Goal: Task Accomplishment & Management: Use online tool/utility

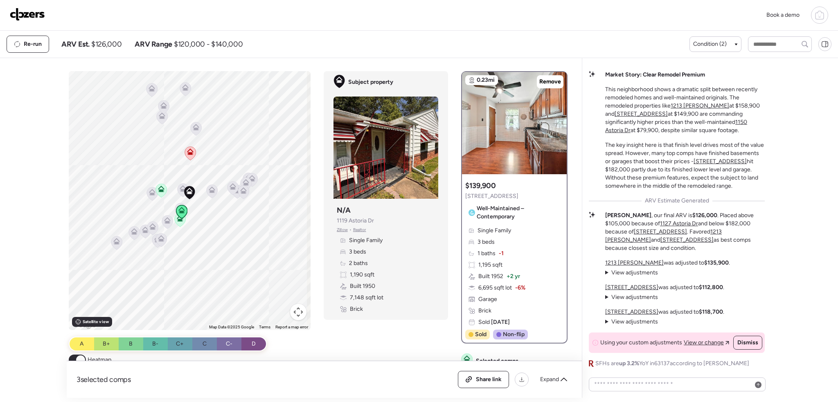
click at [13, 13] on img at bounding box center [27, 14] width 35 height 13
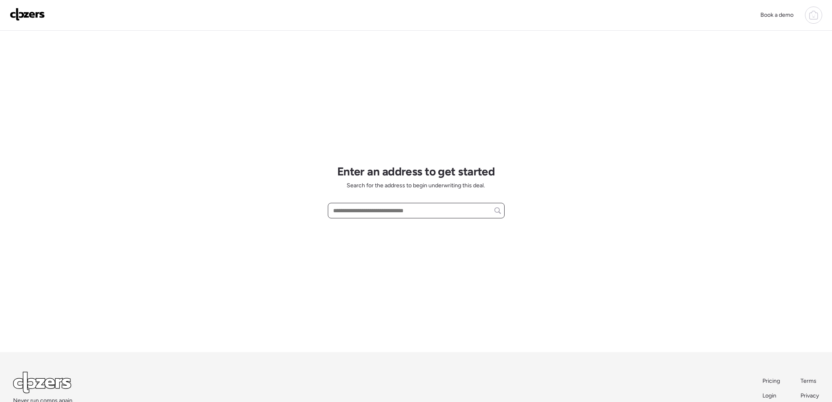
click at [376, 210] on input "text" at bounding box center [416, 210] width 169 height 11
paste input "**********"
click at [398, 227] on span "10719 Thorpe Ave, Saint Louis, MO, 63114" at bounding box center [380, 226] width 99 height 8
type input "**********"
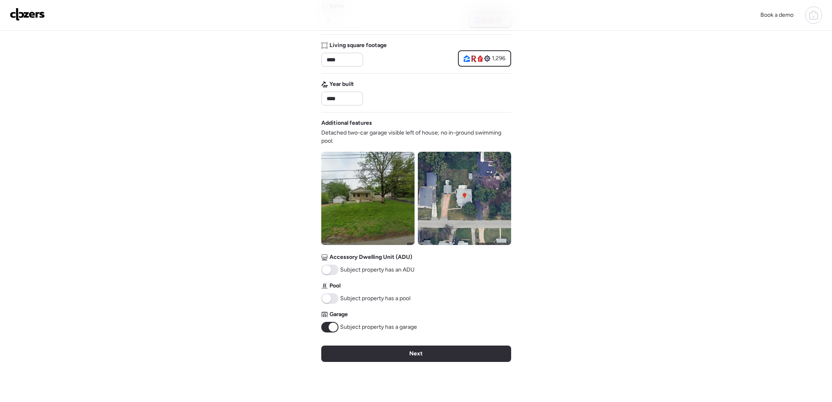
scroll to position [246, 0]
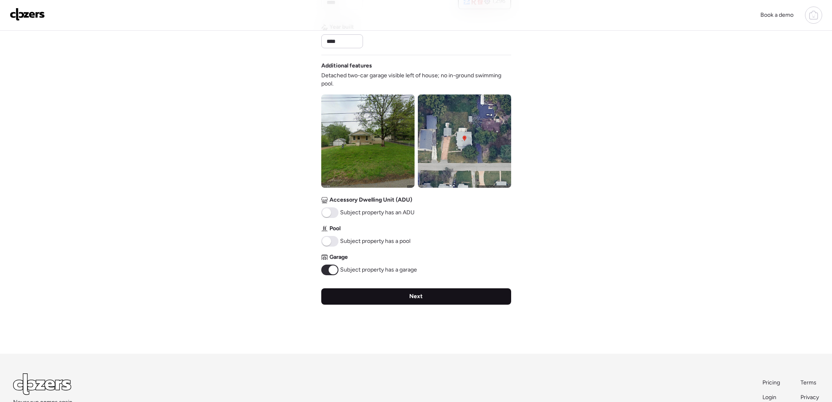
click at [397, 299] on div "Next" at bounding box center [416, 297] width 190 height 16
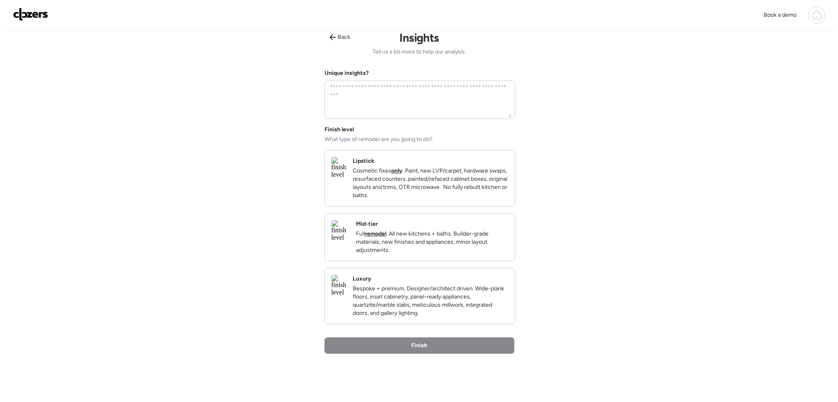
scroll to position [0, 0]
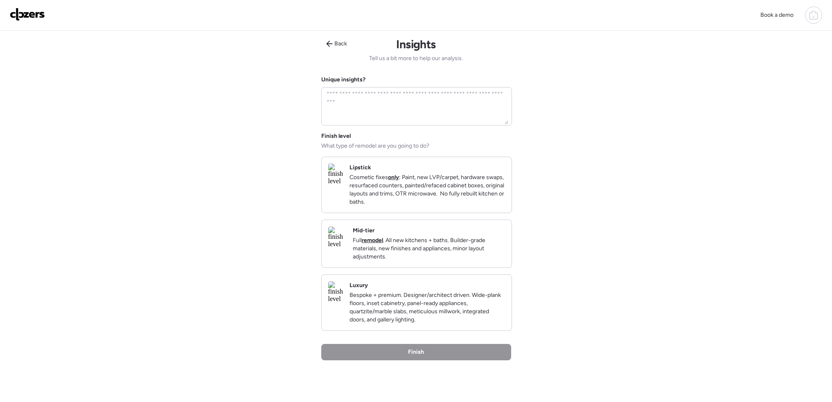
click at [421, 206] on p "Cosmetic fixes only : Paint, new LVP/carpet, hardware swaps, resurfaced counter…" at bounding box center [428, 190] width 156 height 33
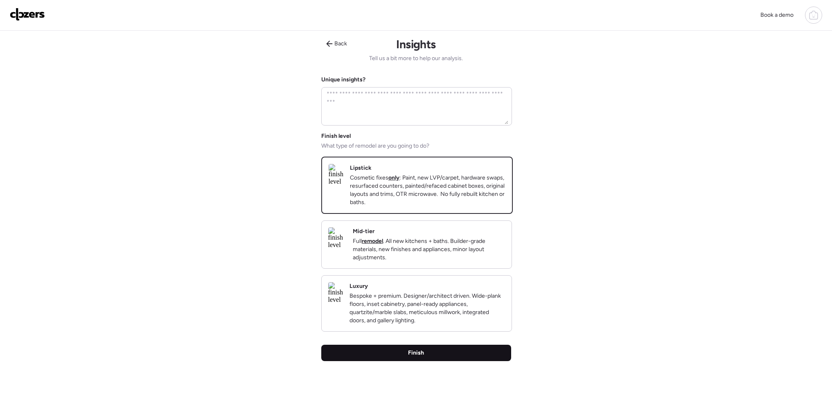
click at [428, 361] on div "Finish" at bounding box center [416, 353] width 190 height 16
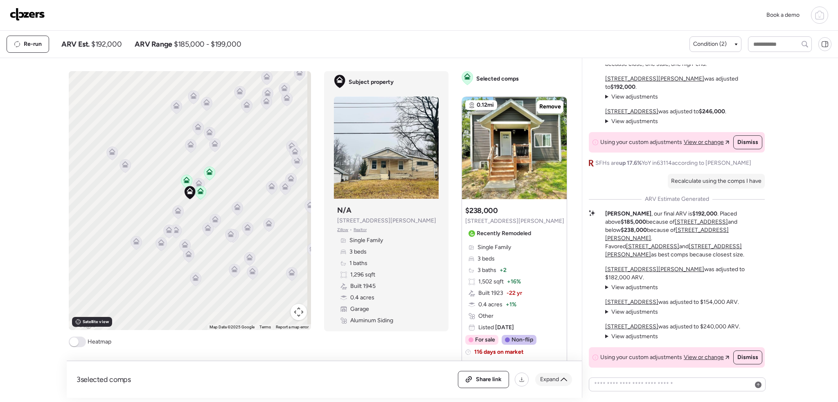
click at [556, 379] on span "Expand" at bounding box center [549, 380] width 19 height 8
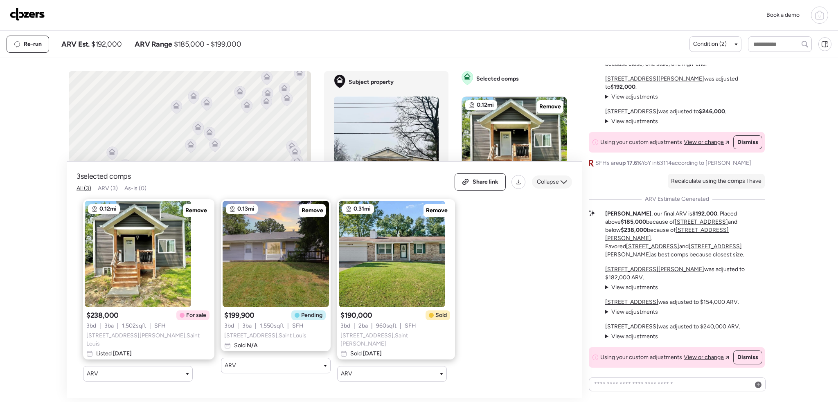
click at [545, 185] on span "Collapse" at bounding box center [548, 182] width 22 height 8
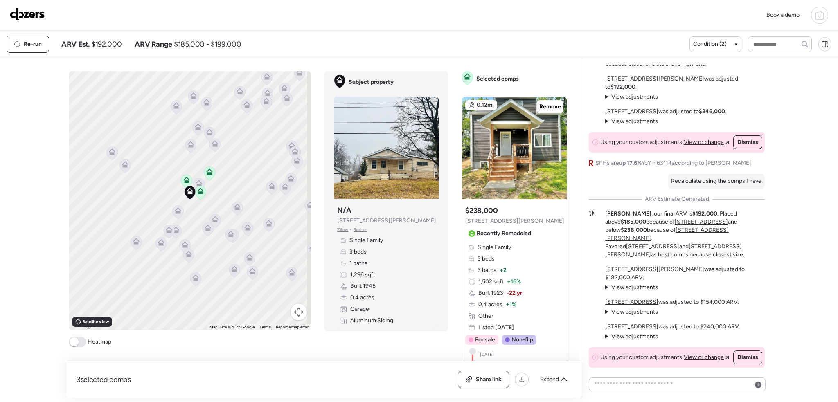
click at [33, 7] on div "Book a demo" at bounding box center [419, 15] width 819 height 17
click at [29, 12] on img at bounding box center [27, 14] width 35 height 13
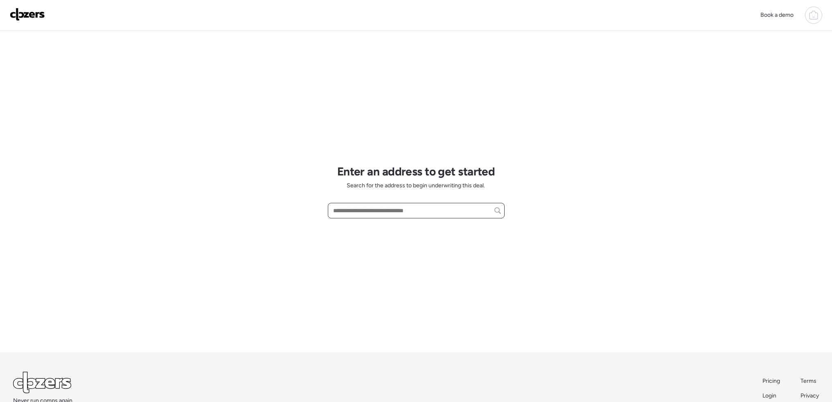
click at [362, 209] on input "text" at bounding box center [416, 210] width 169 height 11
paste input "**********"
click at [390, 225] on span "1805 Aqueduct Dr, Florissant, MO, 63033" at bounding box center [390, 226] width 119 height 8
type input "**********"
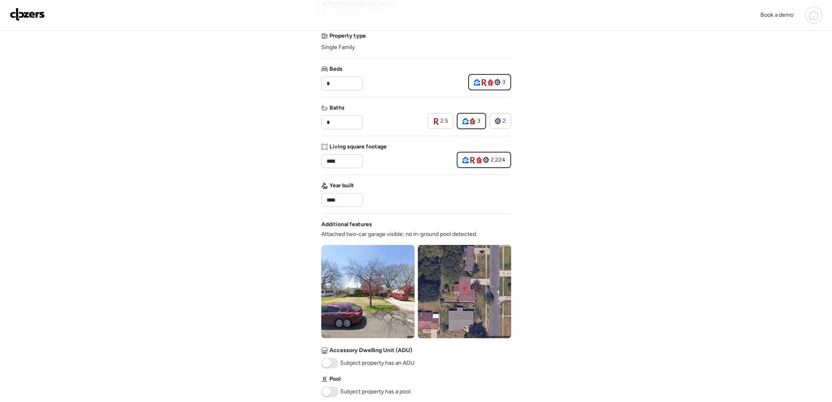
scroll to position [164, 0]
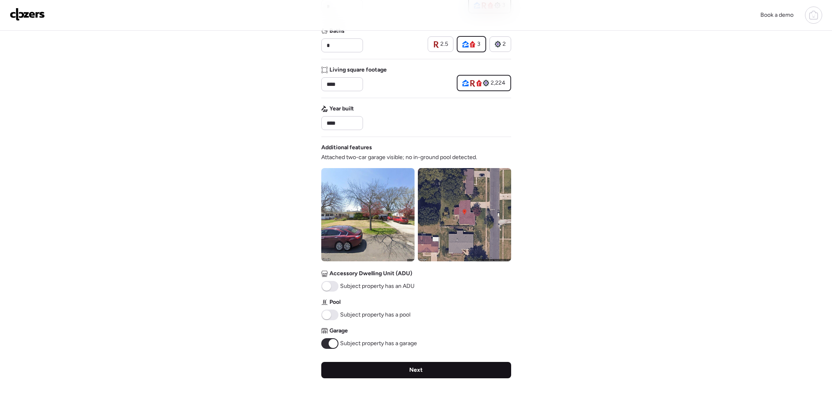
click at [454, 370] on div "Next" at bounding box center [416, 370] width 190 height 16
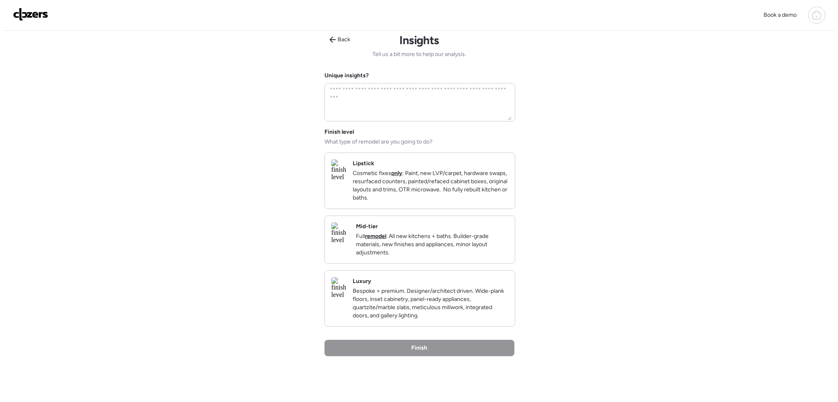
scroll to position [0, 0]
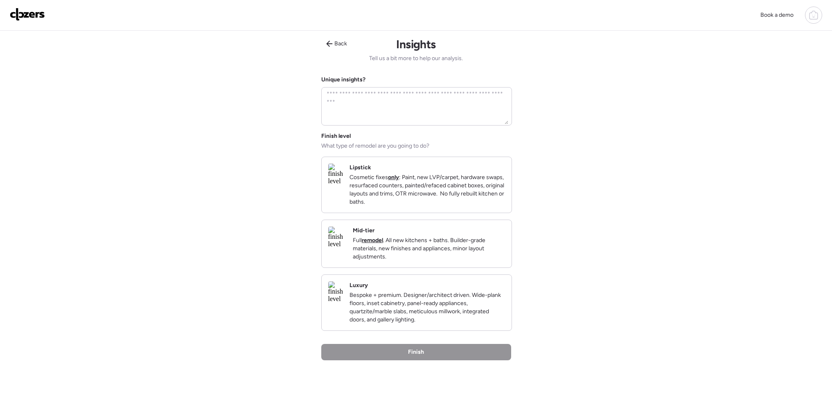
click at [440, 205] on p "Cosmetic fixes only : Paint, new LVP/carpet, hardware swaps, resurfaced counter…" at bounding box center [428, 190] width 156 height 33
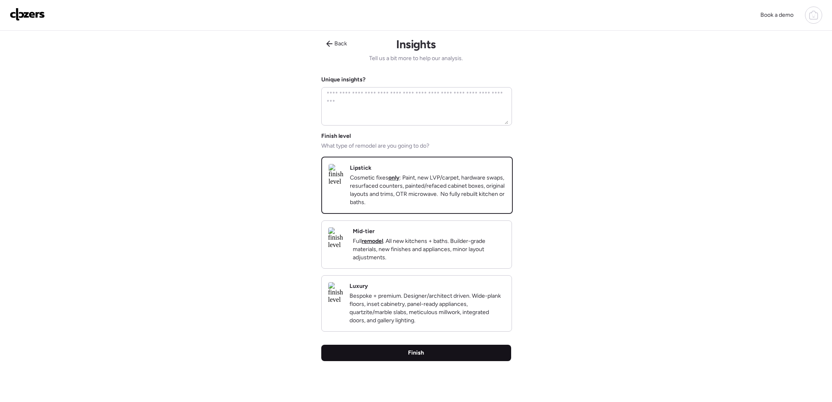
click at [462, 361] on div "Finish" at bounding box center [416, 353] width 190 height 16
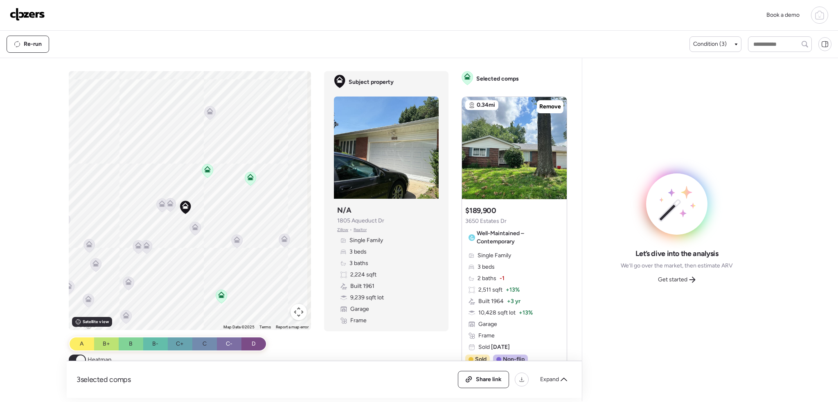
drag, startPoint x: 229, startPoint y: 176, endPoint x: 192, endPoint y: 284, distance: 115.2
click at [192, 285] on div "To activate drag with keyboard, press Alt + Enter. Once in keyboard drag state,…" at bounding box center [190, 200] width 243 height 259
click at [727, 40] on div "Condition (3)" at bounding box center [716, 44] width 52 height 16
click at [722, 40] on span "Condition (3)" at bounding box center [710, 44] width 34 height 8
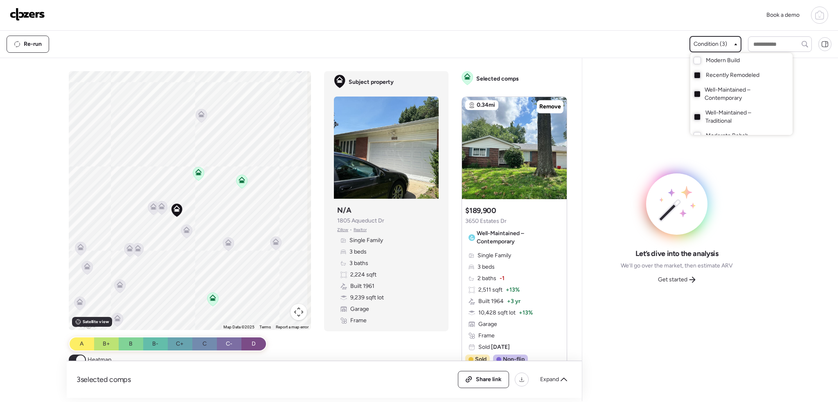
click at [699, 115] on div "Well-Maintained – Traditional" at bounding box center [742, 117] width 102 height 23
click at [697, 90] on div "Well-Maintained – Contemporary" at bounding box center [742, 94] width 102 height 23
click at [560, 377] on div "Expand" at bounding box center [553, 379] width 37 height 13
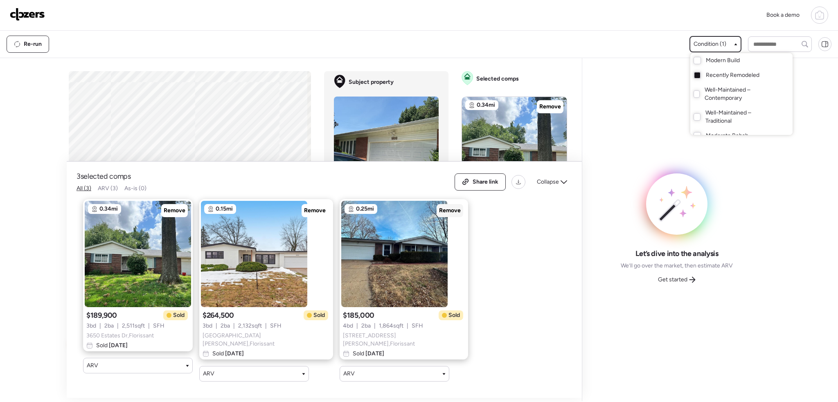
click at [437, 216] on div "Remove" at bounding box center [450, 210] width 27 height 13
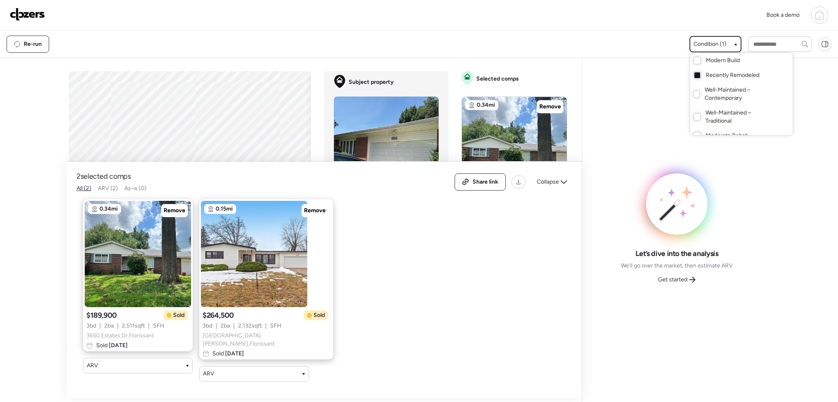
drag, startPoint x: 298, startPoint y: 210, endPoint x: 211, endPoint y: 215, distance: 86.5
click at [304, 210] on span "Remove" at bounding box center [315, 211] width 22 height 8
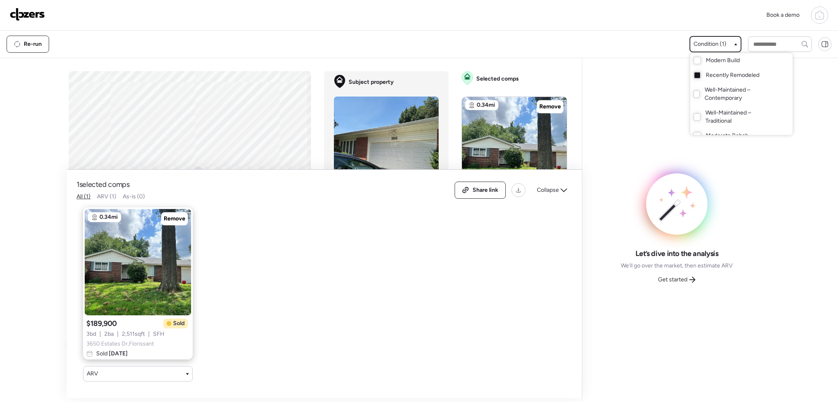
drag, startPoint x: 178, startPoint y: 215, endPoint x: 472, endPoint y: 193, distance: 293.9
click at [185, 215] on div "Remove" at bounding box center [174, 218] width 27 height 13
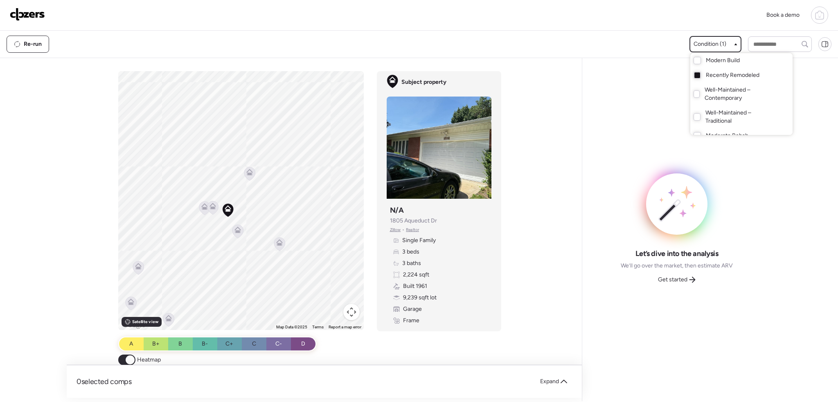
click at [233, 233] on div at bounding box center [419, 178] width 838 height 402
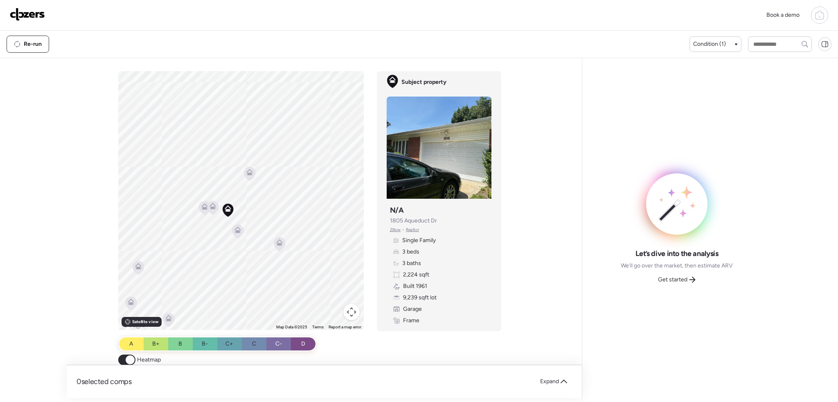
click at [237, 232] on icon at bounding box center [238, 230] width 7 height 7
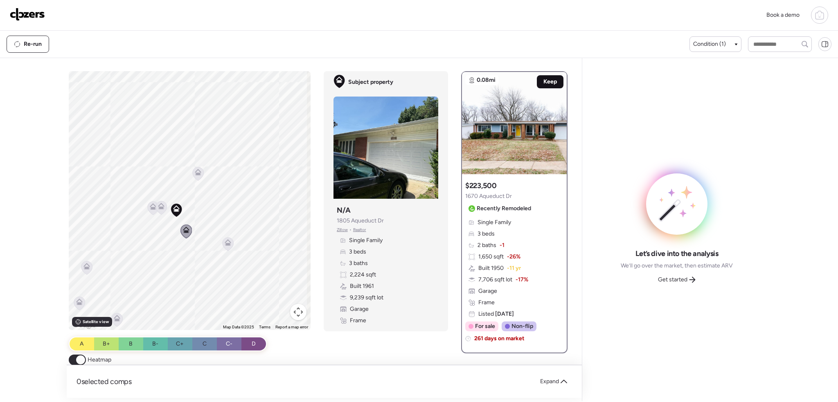
click at [550, 84] on span "Keep" at bounding box center [551, 82] width 14 height 8
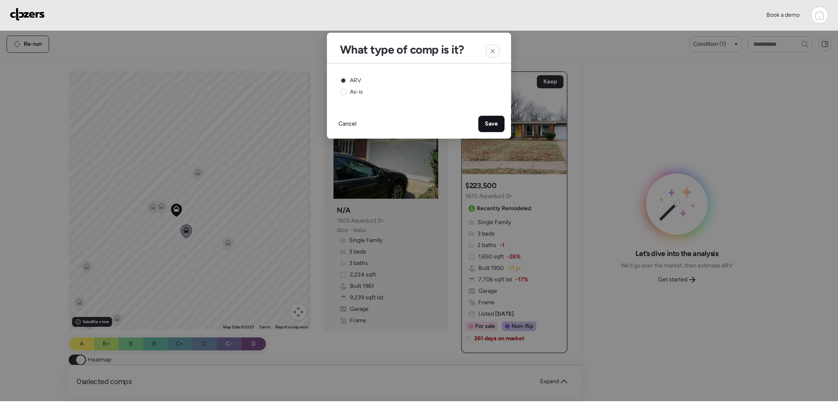
click at [496, 123] on span "Save" at bounding box center [491, 124] width 13 height 8
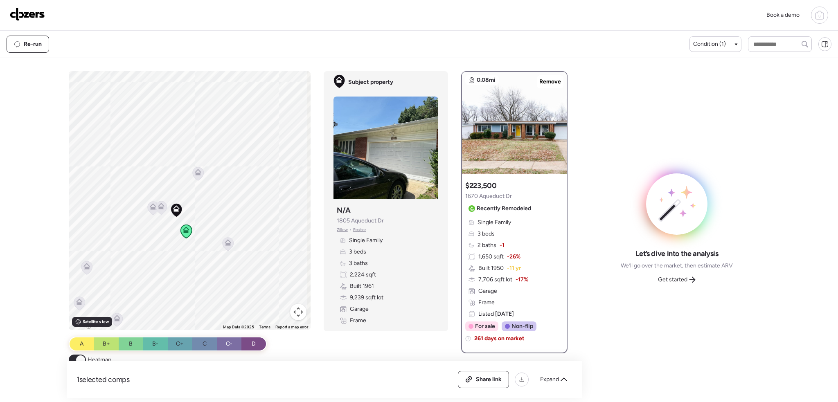
click at [159, 210] on icon at bounding box center [161, 208] width 11 height 14
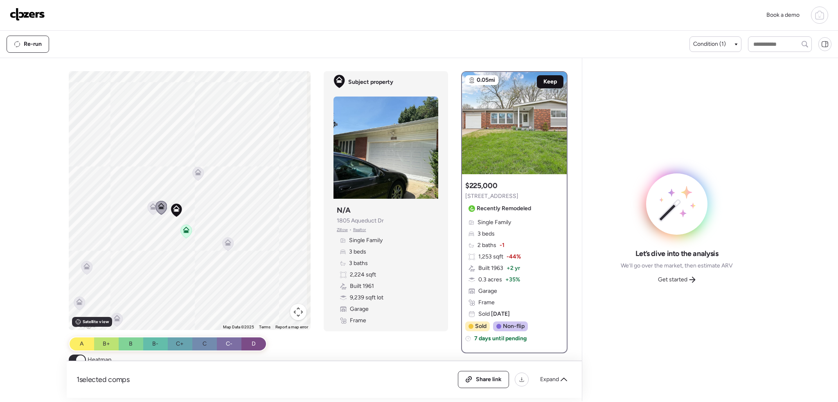
click at [546, 82] on span "Keep" at bounding box center [551, 82] width 14 height 8
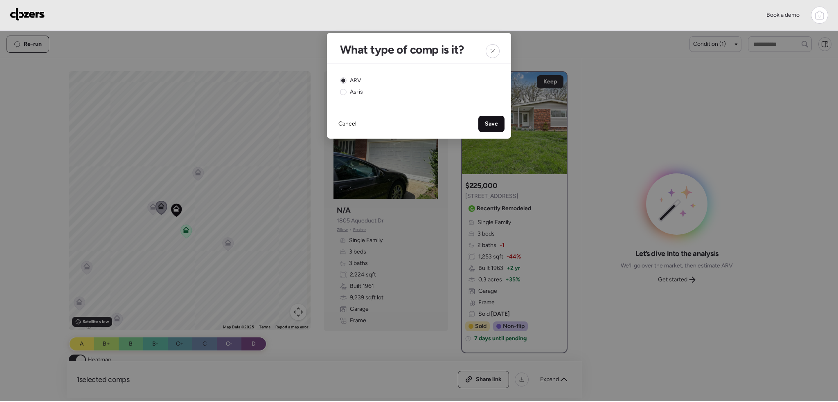
click at [497, 124] on span "Save" at bounding box center [491, 124] width 13 height 8
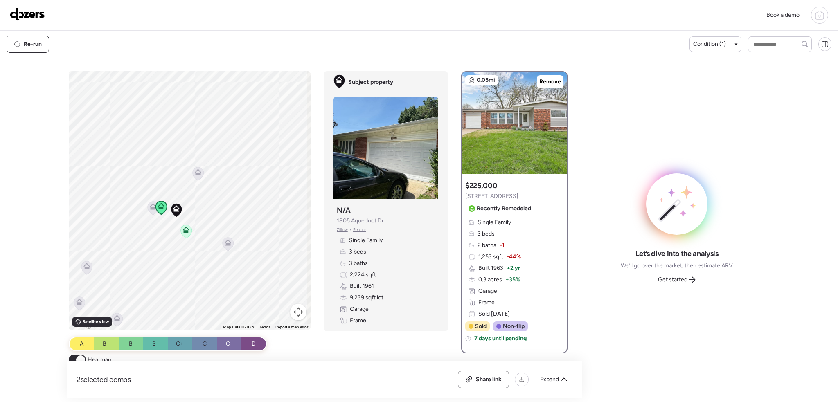
click at [148, 209] on icon at bounding box center [153, 208] width 11 height 14
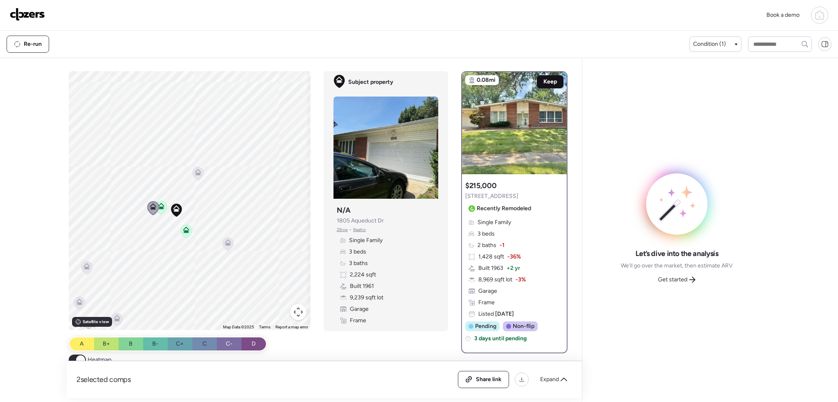
click at [546, 80] on span "Keep" at bounding box center [551, 82] width 14 height 8
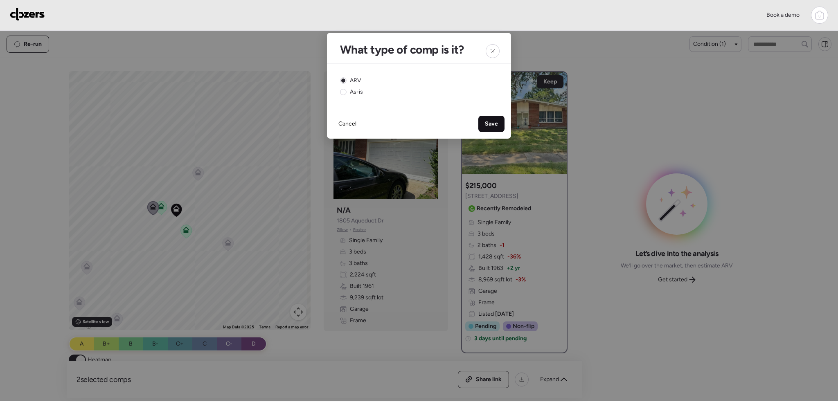
click at [490, 126] on span "Save" at bounding box center [491, 124] width 13 height 8
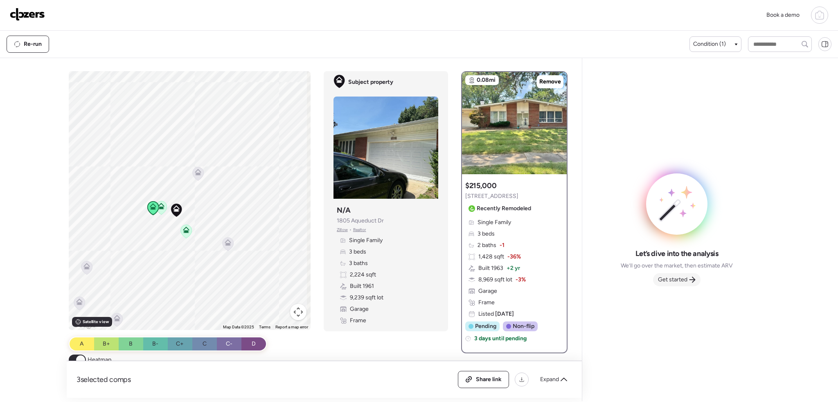
click at [675, 279] on span "Get started" at bounding box center [672, 280] width 29 height 8
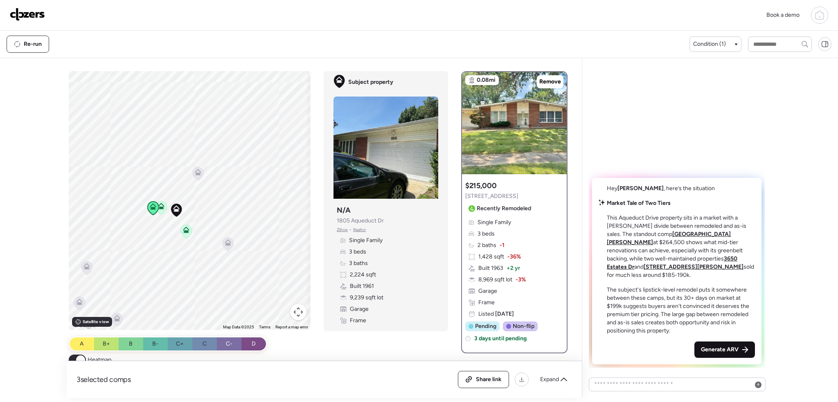
click at [709, 347] on span "Generate ARV" at bounding box center [720, 350] width 38 height 8
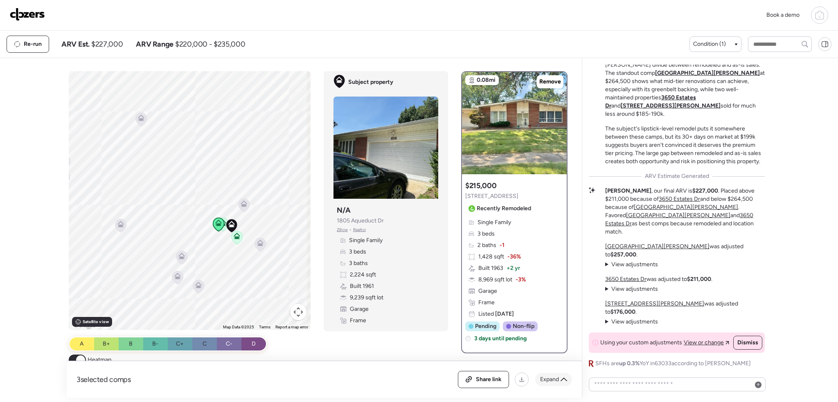
click at [554, 377] on span "Expand" at bounding box center [549, 380] width 19 height 8
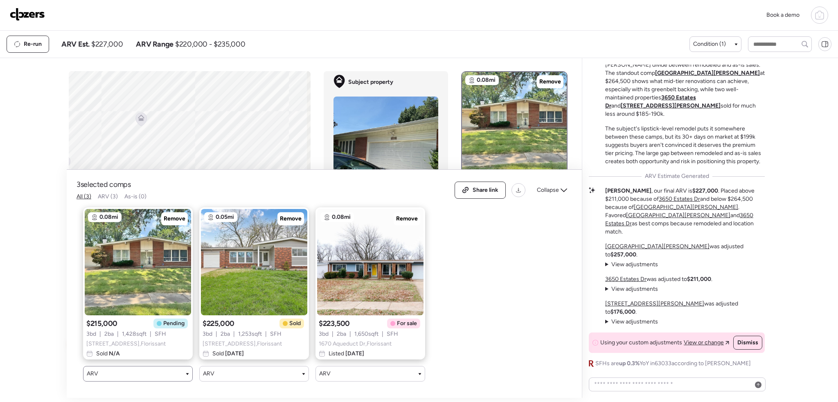
click at [169, 375] on div "ARV" at bounding box center [138, 374] width 110 height 16
click at [187, 373] on div "ARV" at bounding box center [138, 374] width 110 height 16
click at [186, 370] on div "ARV" at bounding box center [138, 374] width 102 height 8
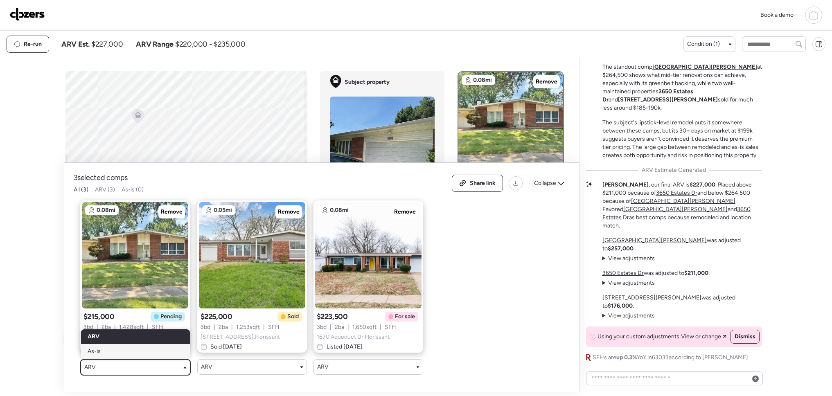
click at [138, 349] on div "As-is" at bounding box center [135, 351] width 109 height 15
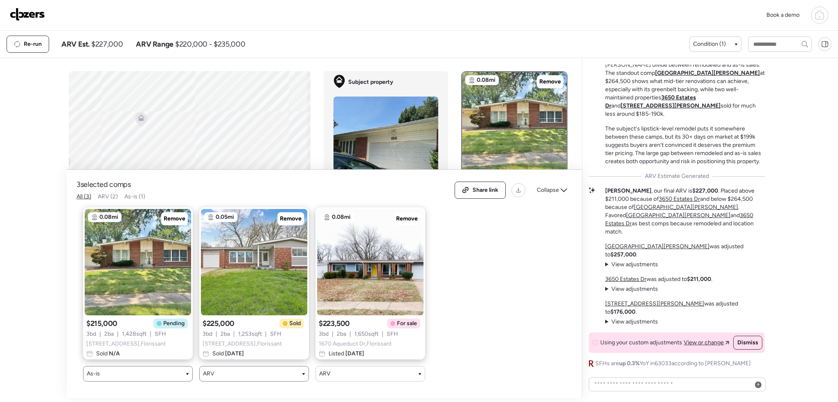
click at [270, 370] on div "ARV" at bounding box center [254, 374] width 102 height 8
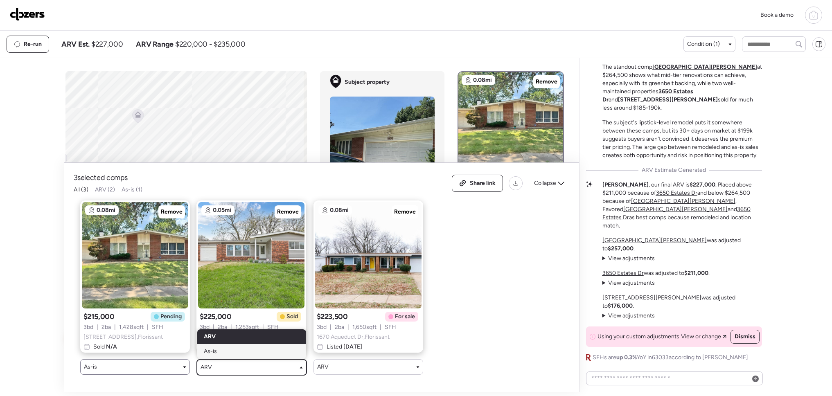
click at [242, 350] on div "As-is" at bounding box center [251, 351] width 109 height 15
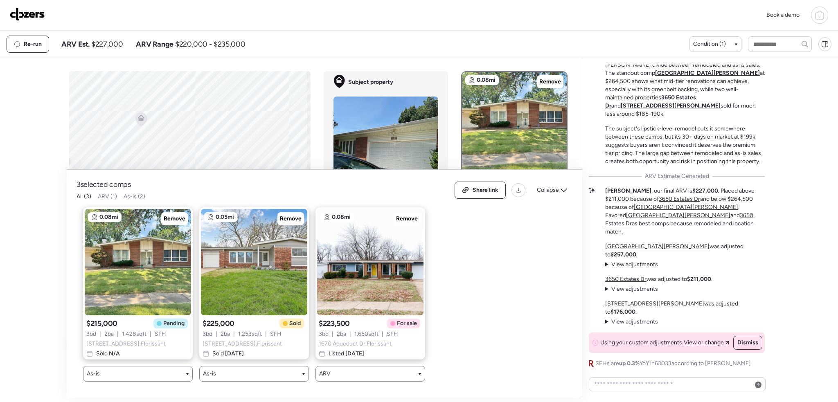
click at [345, 370] on div "ARV" at bounding box center [370, 374] width 102 height 8
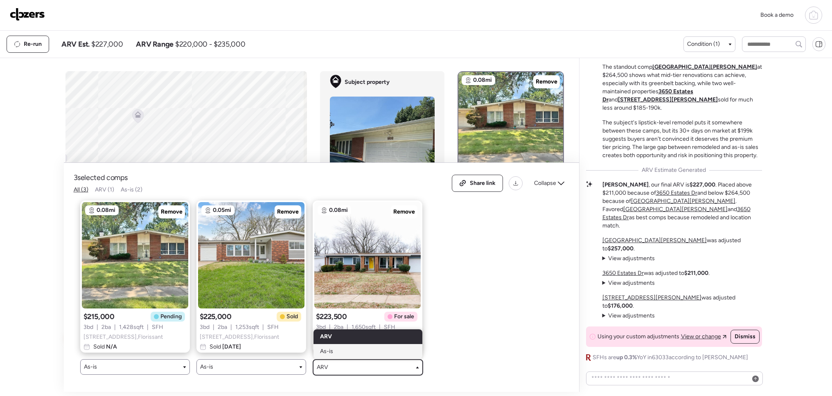
click at [338, 352] on div "As-is" at bounding box center [368, 351] width 109 height 15
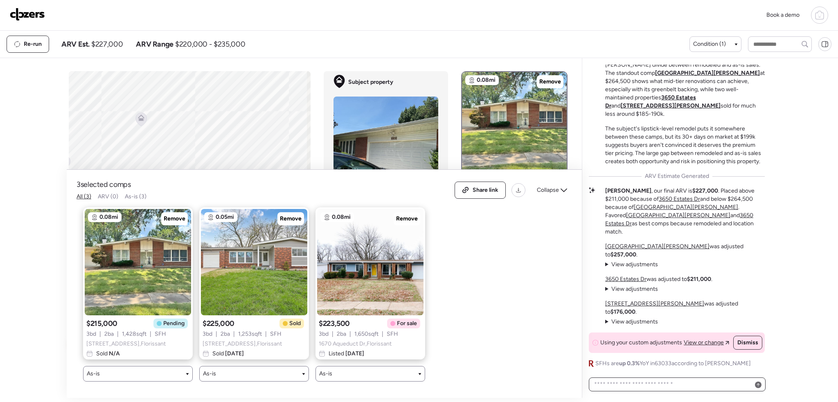
click at [622, 384] on textarea at bounding box center [677, 384] width 169 height 11
type textarea "**********"
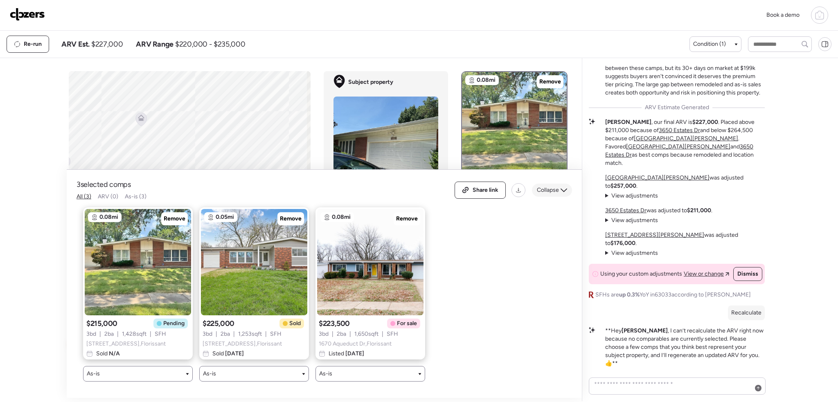
click at [540, 186] on span "Collapse" at bounding box center [548, 190] width 22 height 8
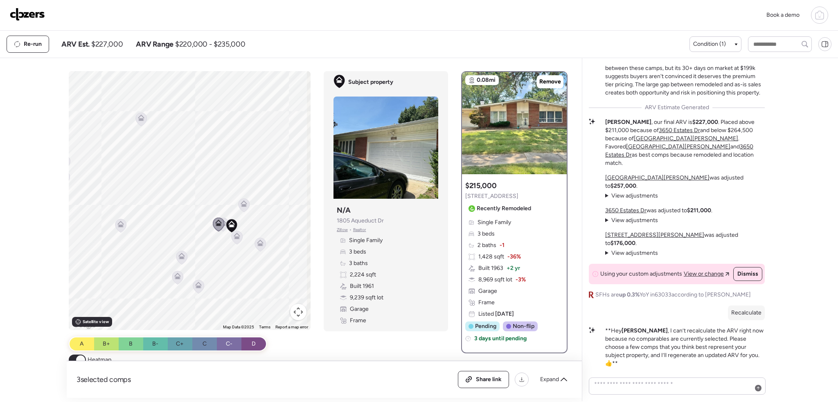
click at [31, 12] on img at bounding box center [27, 14] width 35 height 13
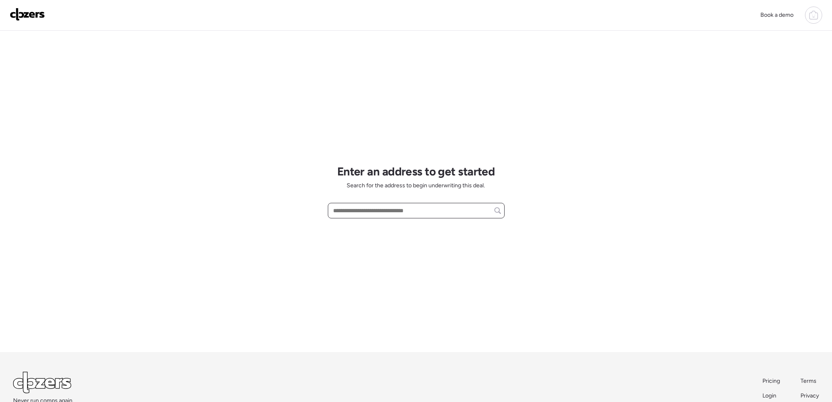
click at [379, 208] on input "text" at bounding box center [416, 210] width 169 height 11
paste input "**********"
click at [381, 224] on span "[STREET_ADDRESS][PERSON_NAME][PERSON_NAME]" at bounding box center [403, 226] width 145 height 8
type input "**********"
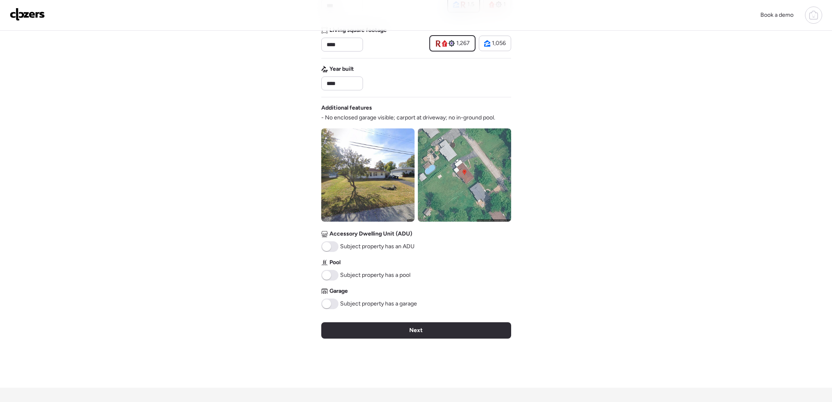
scroll to position [287, 0]
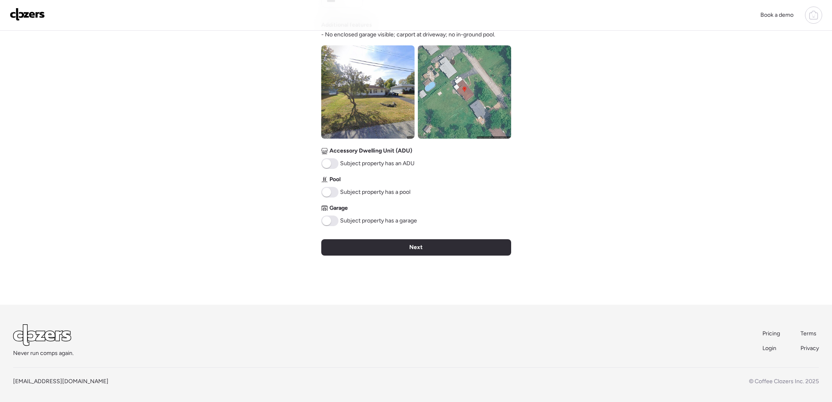
drag, startPoint x: 423, startPoint y: 252, endPoint x: 428, endPoint y: 254, distance: 5.2
click at [424, 252] on div "Next" at bounding box center [416, 247] width 190 height 16
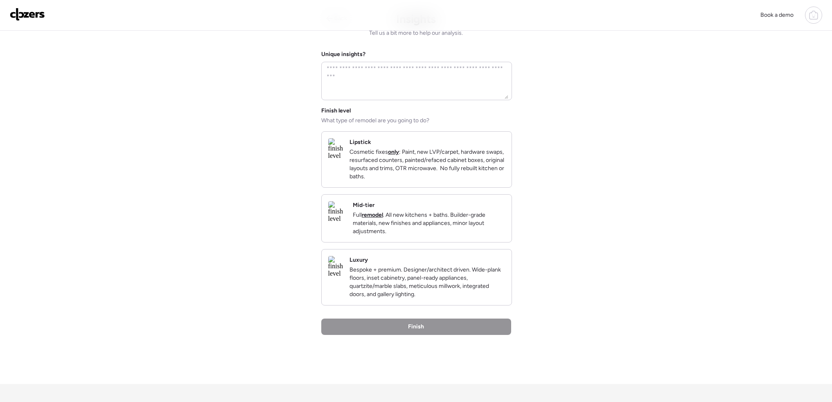
scroll to position [0, 0]
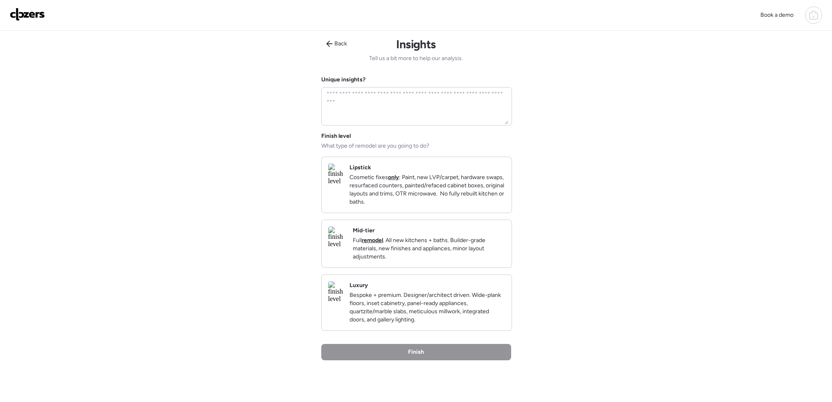
click at [436, 193] on p "Cosmetic fixes only : Paint, new LVP/carpet, hardware swaps, resurfaced counter…" at bounding box center [428, 190] width 156 height 33
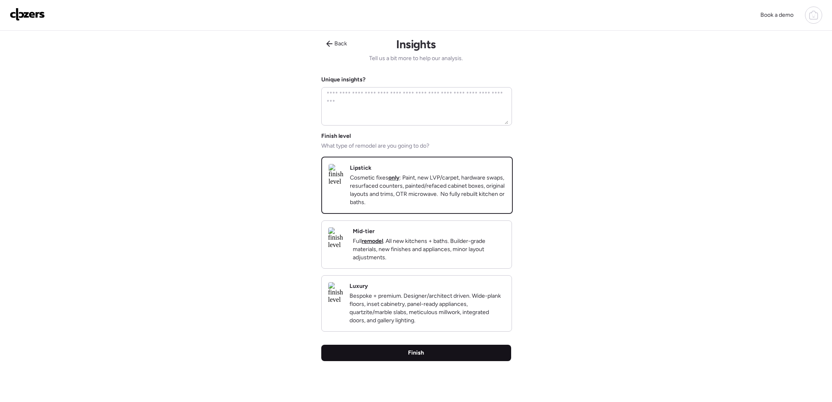
click at [434, 361] on div "Finish" at bounding box center [416, 353] width 190 height 16
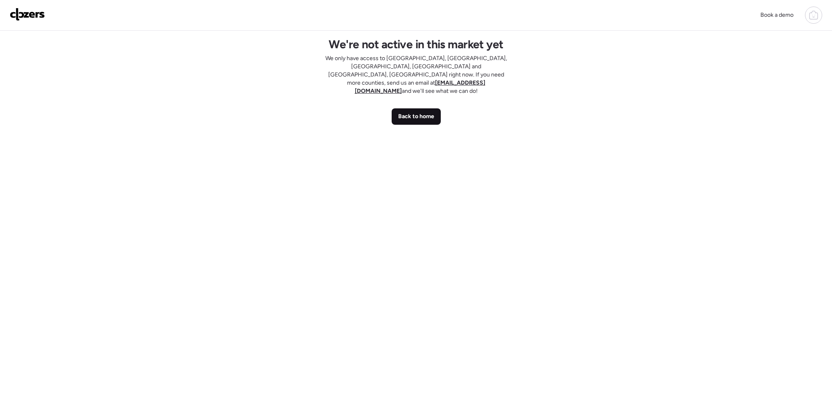
click at [417, 113] on span "Back to home" at bounding box center [416, 117] width 36 height 8
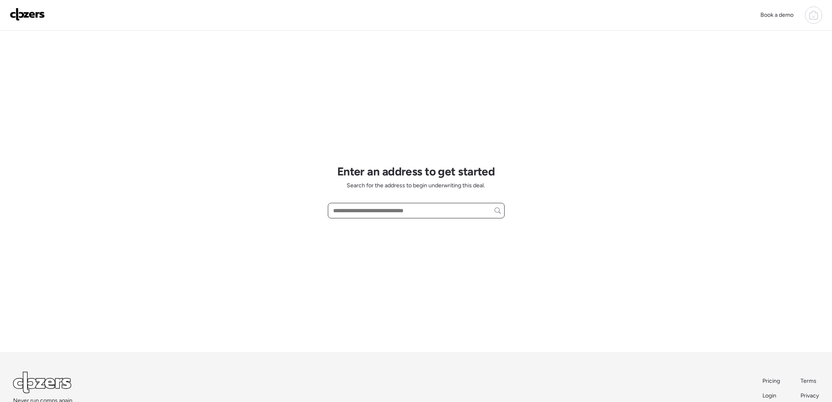
click at [431, 211] on input "text" at bounding box center [416, 210] width 169 height 11
paste input "**********"
click at [425, 227] on div "[STREET_ADDRESS][PERSON_NAME][PERSON_NAME]" at bounding box center [416, 226] width 177 height 15
type input "**********"
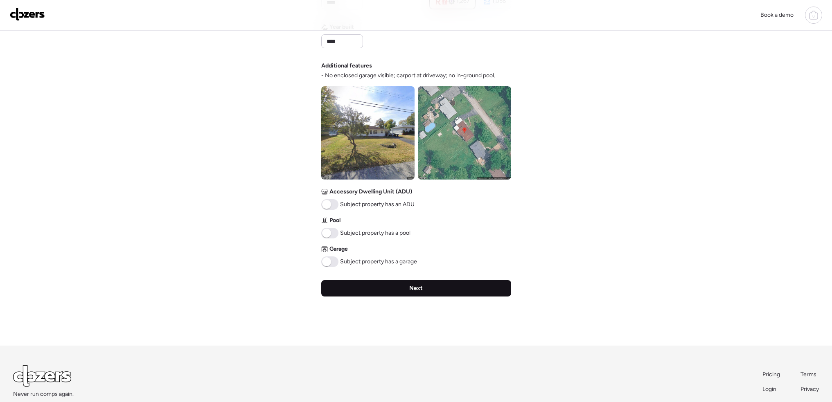
click at [436, 287] on div "Next" at bounding box center [416, 288] width 190 height 16
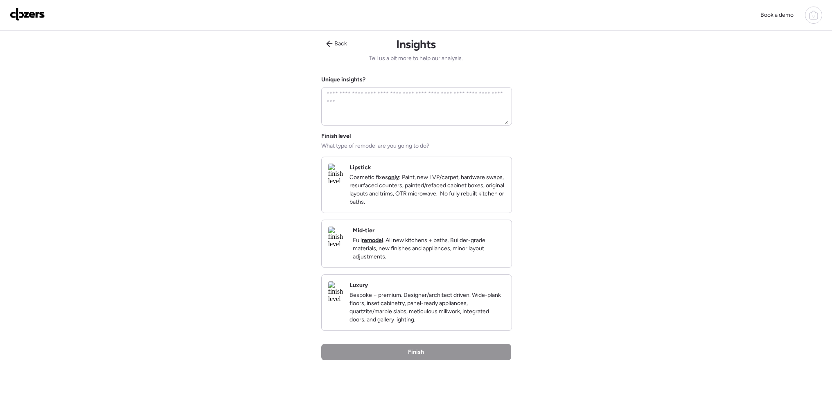
click at [439, 190] on p "Cosmetic fixes only : Paint, new LVP/carpet, hardware swaps, resurfaced counter…" at bounding box center [428, 190] width 156 height 33
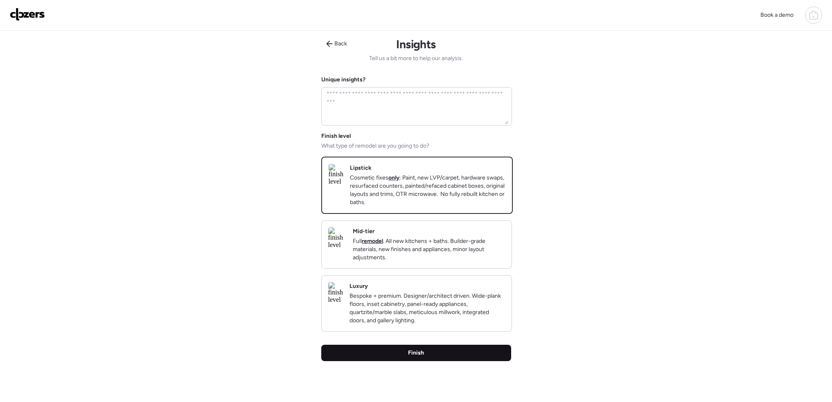
click at [419, 357] on span "Finish" at bounding box center [416, 353] width 16 height 8
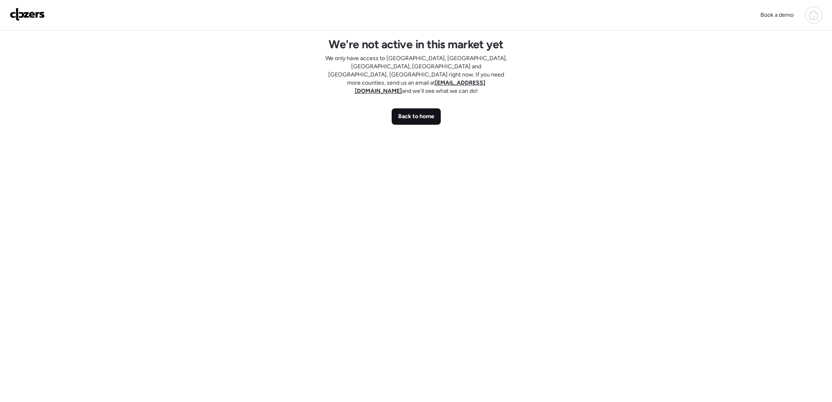
click at [430, 113] on span "Back to home" at bounding box center [416, 117] width 36 height 8
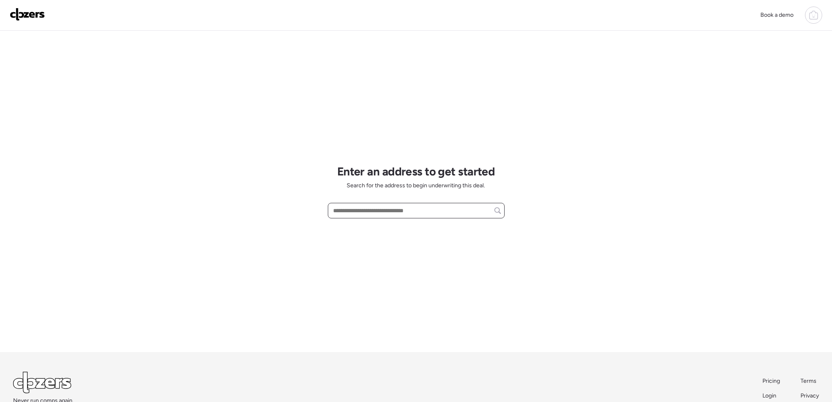
click at [374, 212] on input "text" at bounding box center [416, 210] width 169 height 11
paste input "**********"
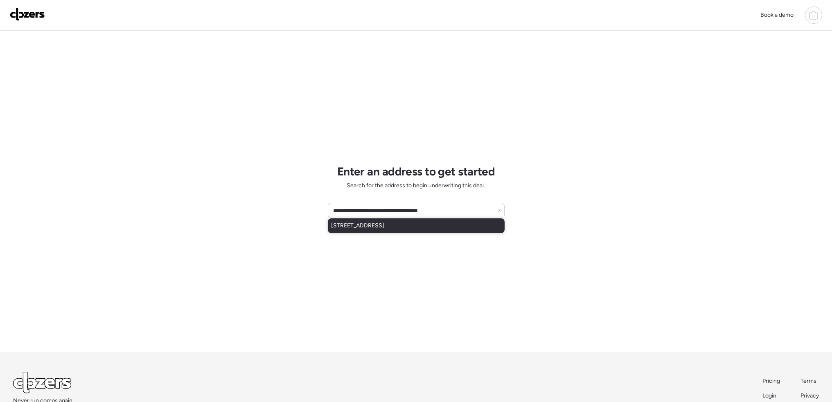
click at [431, 231] on div "[STREET_ADDRESS]" at bounding box center [416, 226] width 177 height 15
type input "**********"
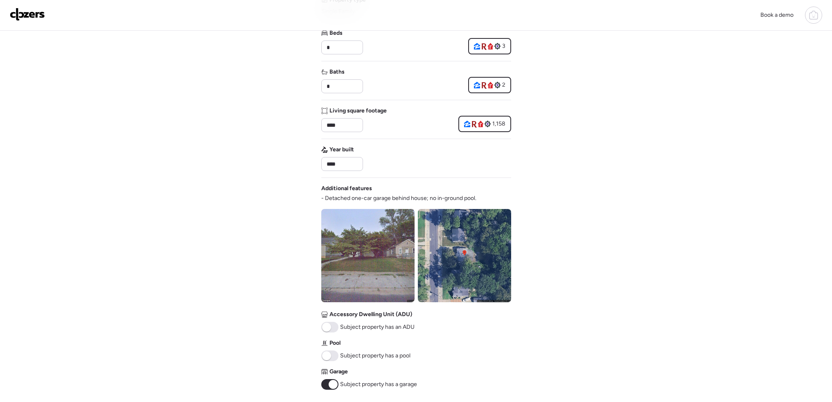
scroll to position [205, 0]
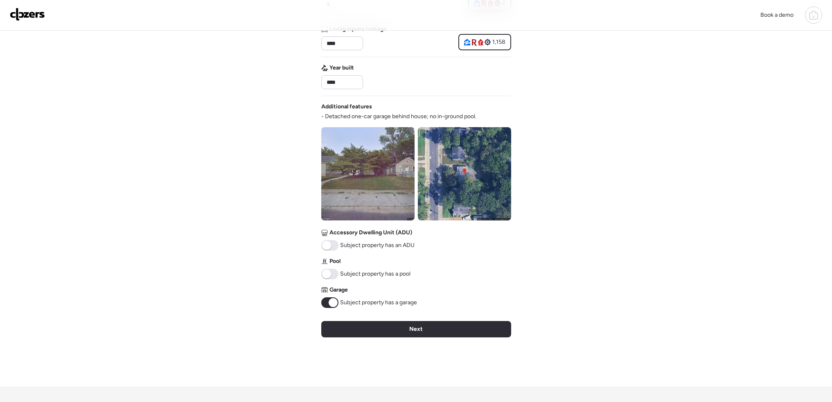
click at [331, 303] on span at bounding box center [333, 302] width 9 height 9
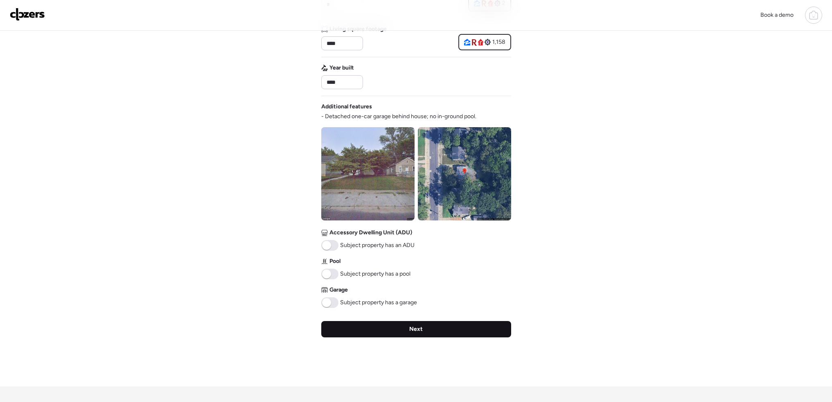
click at [393, 335] on div "Next" at bounding box center [416, 329] width 190 height 16
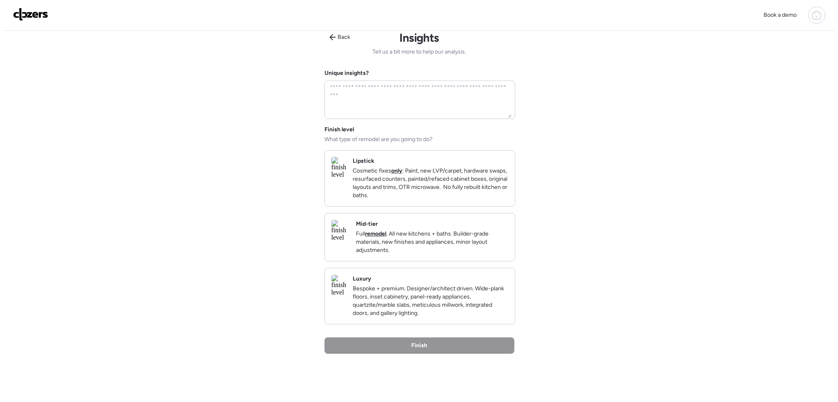
scroll to position [0, 0]
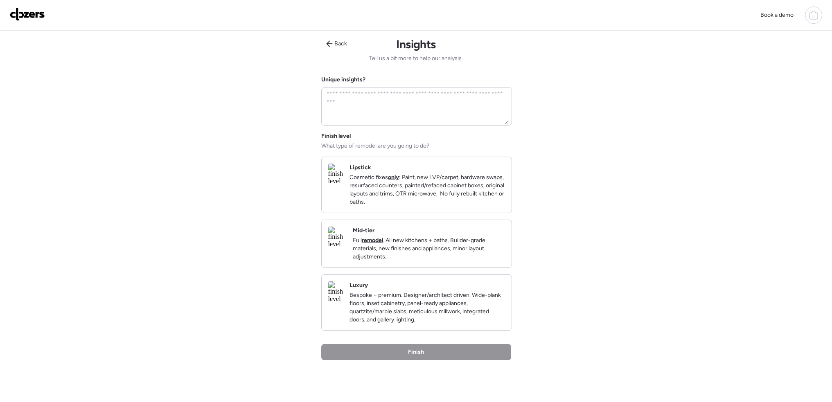
click at [442, 174] on p "Cosmetic fixes only : Paint, new LVP/carpet, hardware swaps, resurfaced counter…" at bounding box center [428, 190] width 156 height 33
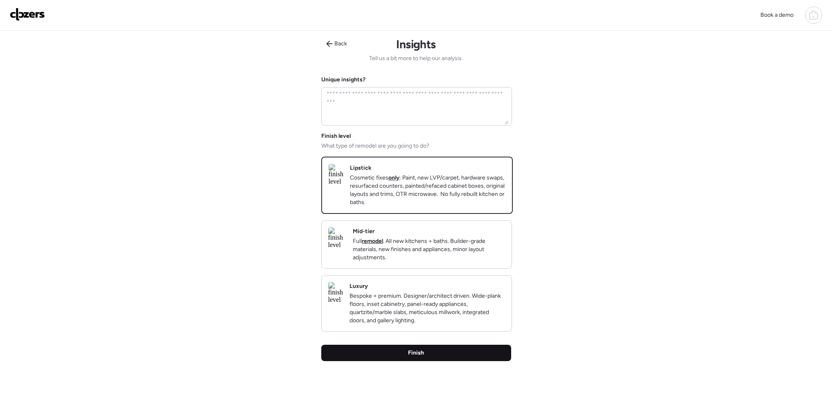
click at [430, 361] on div "Finish" at bounding box center [416, 353] width 190 height 16
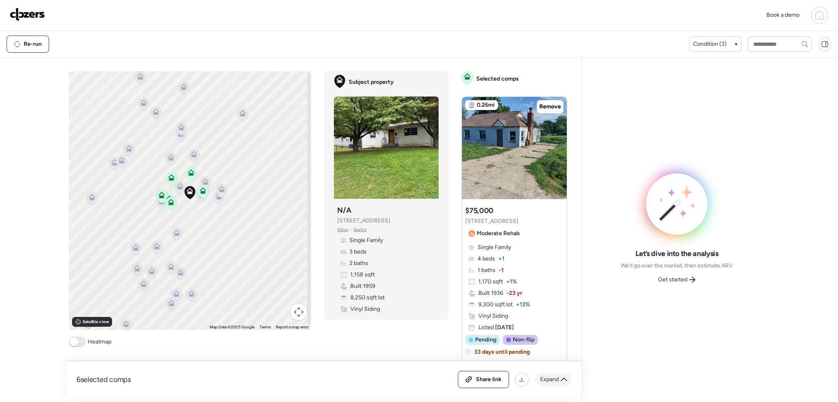
click at [564, 380] on icon at bounding box center [564, 380] width 7 height 7
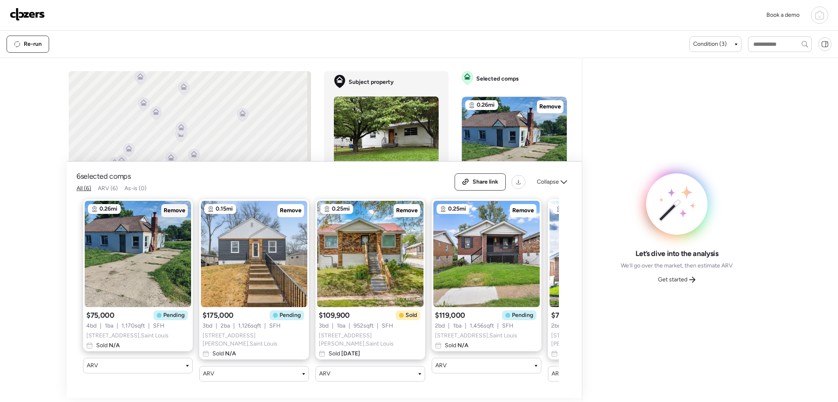
click at [171, 211] on span "Remove" at bounding box center [175, 211] width 22 height 8
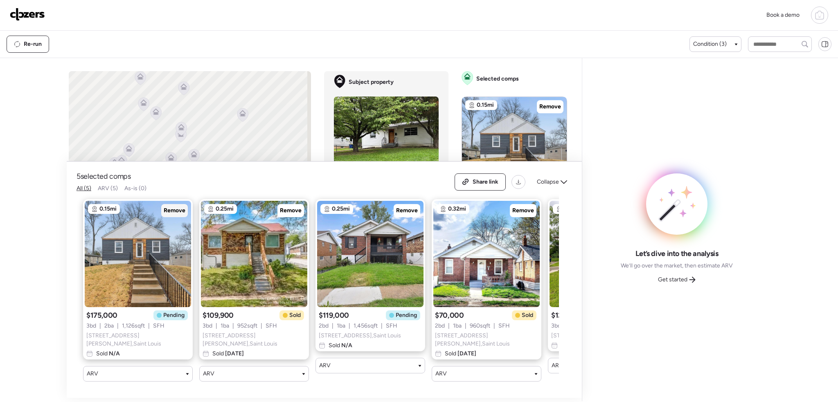
click at [171, 210] on span "Remove" at bounding box center [175, 211] width 22 height 8
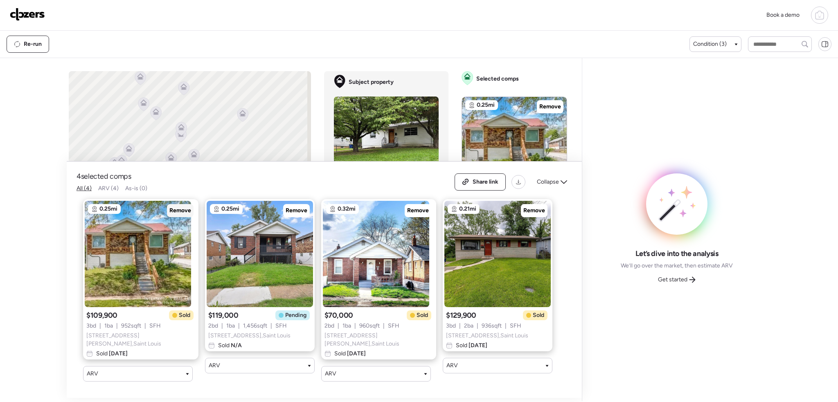
click at [172, 212] on span "Remove" at bounding box center [180, 211] width 22 height 8
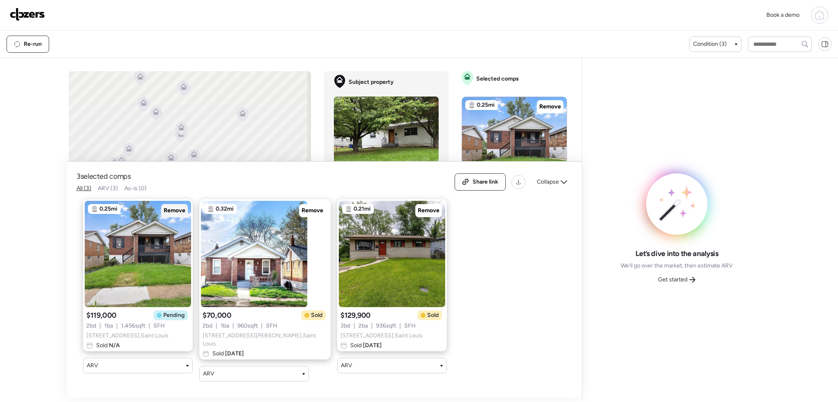
click at [172, 212] on span "Remove" at bounding box center [175, 211] width 22 height 8
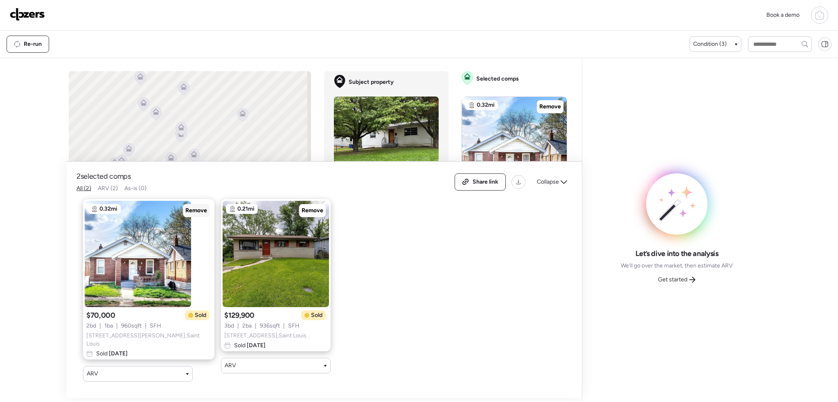
click at [185, 212] on span "Remove" at bounding box center [196, 211] width 22 height 8
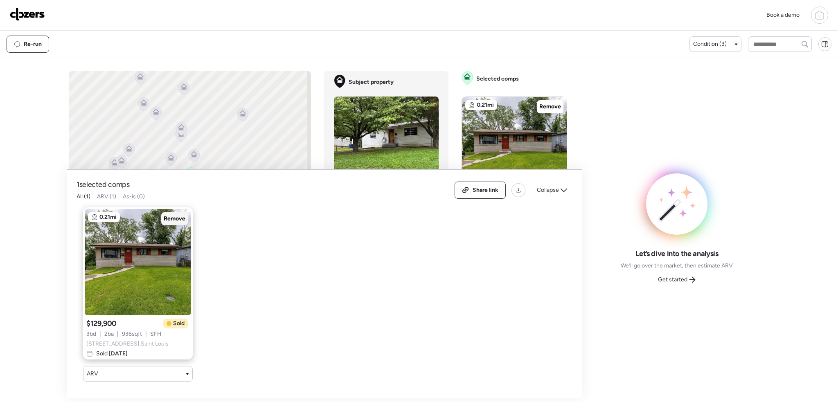
click at [172, 215] on span "Remove" at bounding box center [175, 219] width 22 height 8
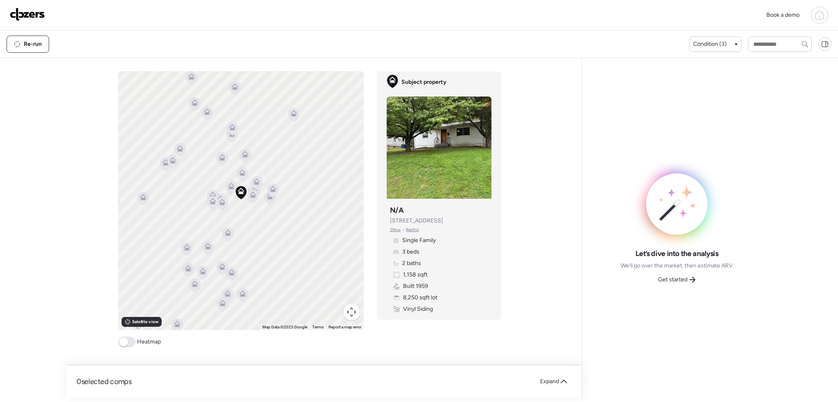
click at [726, 35] on div "Re-run Condition (3)" at bounding box center [419, 44] width 838 height 27
click at [726, 37] on div "Condition (3)" at bounding box center [716, 44] width 52 height 16
click at [725, 47] on div "Condition (3)" at bounding box center [715, 44] width 45 height 8
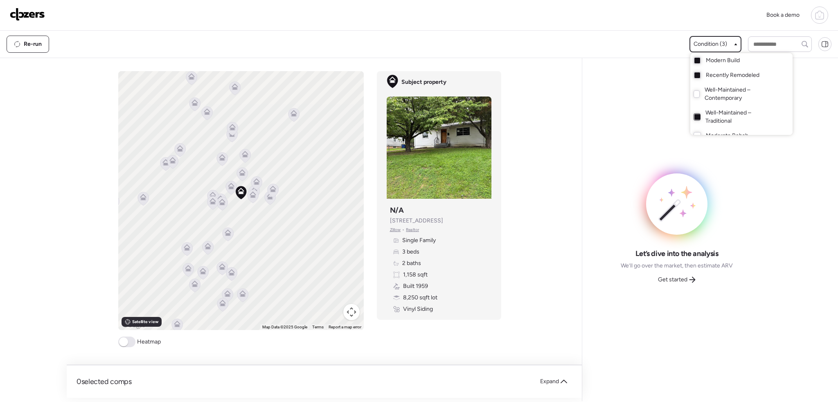
click at [695, 116] on div at bounding box center [698, 117] width 6 height 6
click at [695, 60] on div at bounding box center [698, 61] width 6 height 6
click at [248, 230] on div at bounding box center [419, 178] width 838 height 402
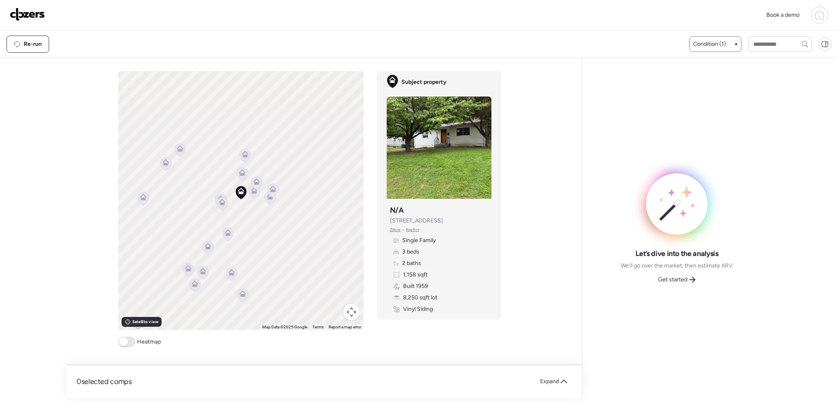
drag, startPoint x: 123, startPoint y: 341, endPoint x: 129, endPoint y: 338, distance: 6.0
click at [124, 341] on span at bounding box center [123, 342] width 9 height 9
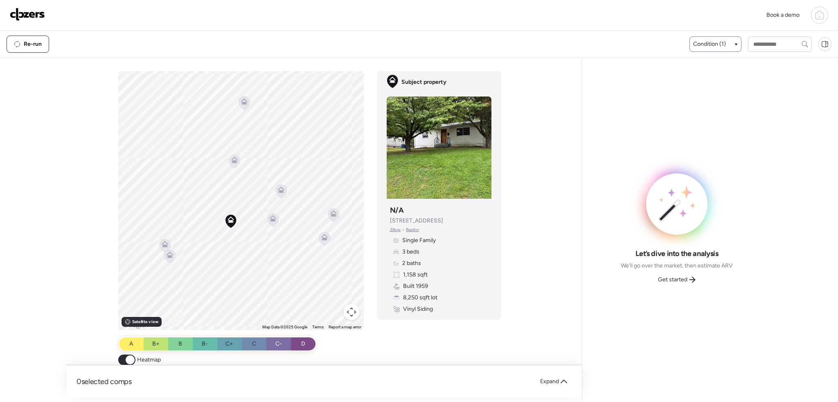
drag, startPoint x: 216, startPoint y: 205, endPoint x: 226, endPoint y: 265, distance: 61.0
click at [226, 265] on div "To activate drag with keyboard, press Alt + Enter. Once in keyboard drag state,…" at bounding box center [241, 200] width 246 height 259
click at [233, 161] on icon at bounding box center [236, 167] width 11 height 14
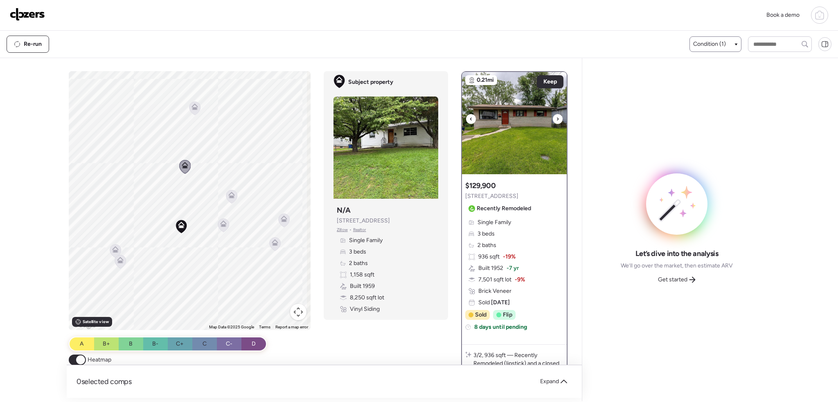
click at [553, 121] on div at bounding box center [558, 119] width 10 height 10
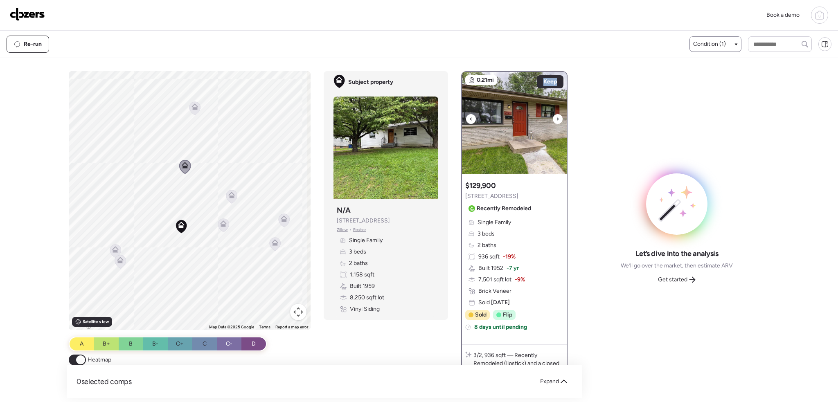
click at [553, 121] on div at bounding box center [558, 119] width 10 height 10
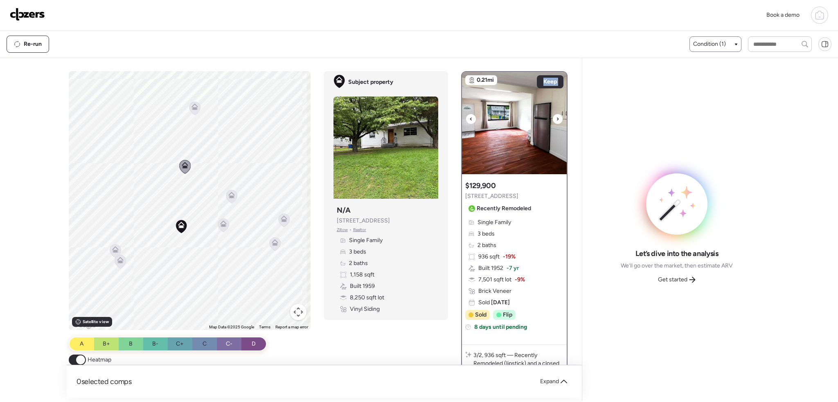
click at [553, 121] on div at bounding box center [558, 119] width 10 height 10
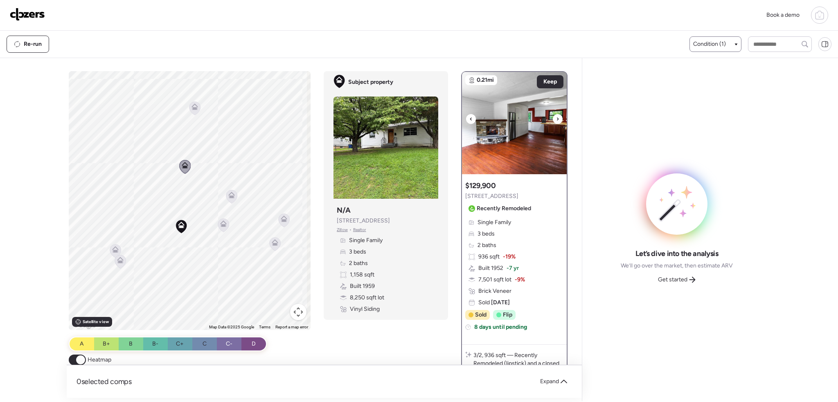
click at [557, 118] on div at bounding box center [558, 119] width 10 height 10
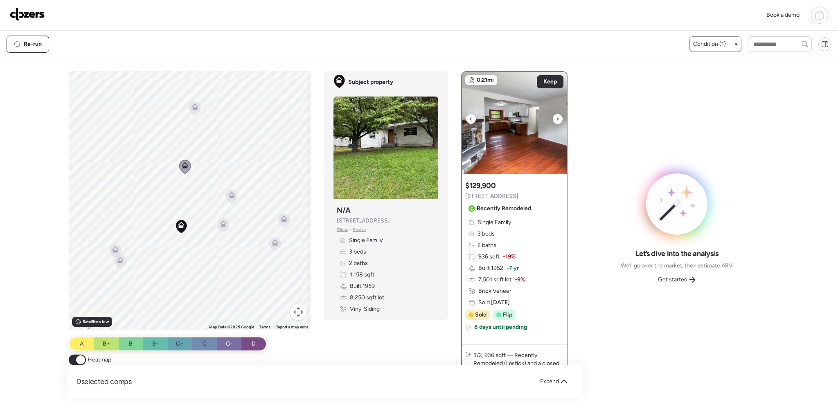
click at [557, 118] on icon at bounding box center [558, 118] width 2 height 3
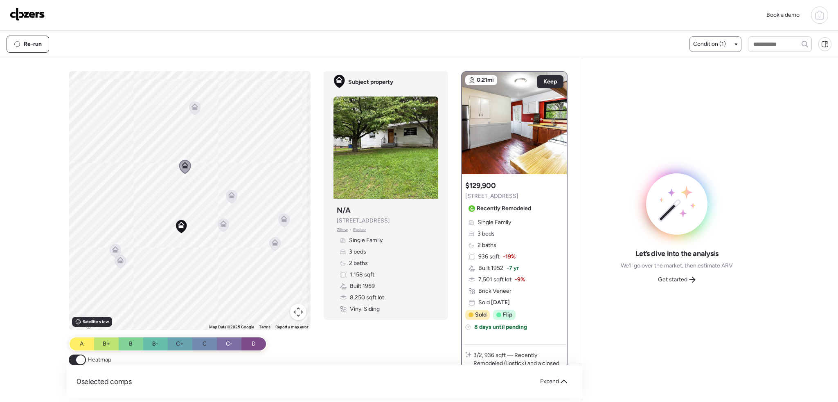
click at [112, 247] on icon at bounding box center [115, 249] width 7 height 7
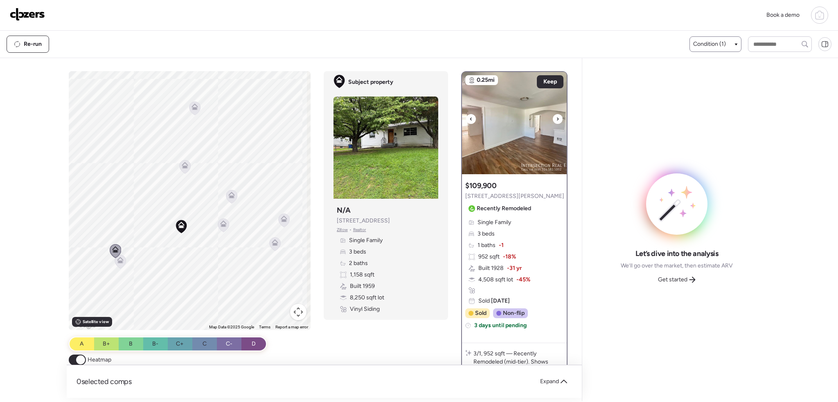
click at [558, 119] on div at bounding box center [558, 119] width 10 height 10
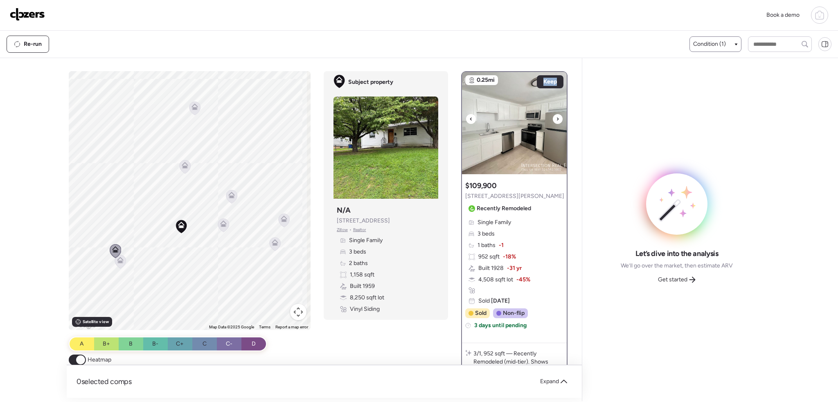
click at [558, 119] on div at bounding box center [558, 119] width 10 height 10
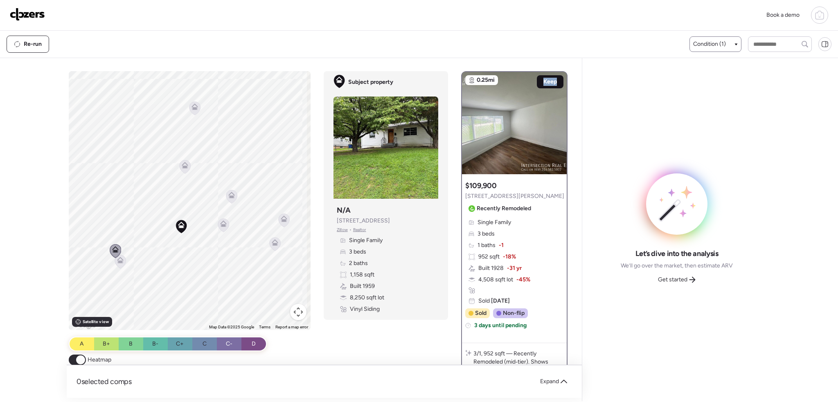
click at [548, 82] on span "Keep" at bounding box center [551, 82] width 14 height 8
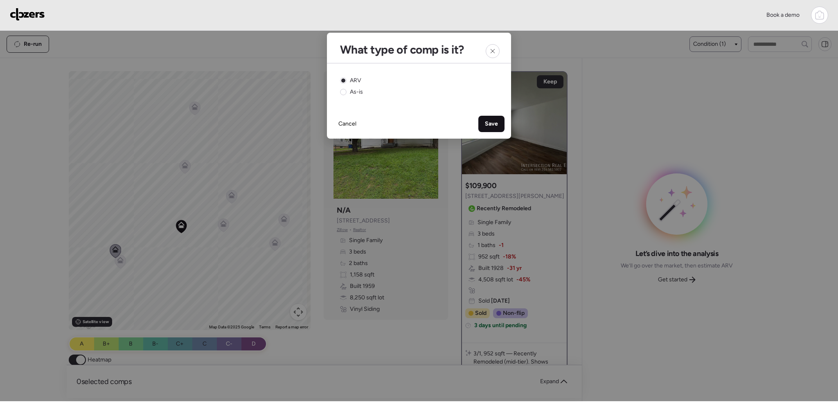
click at [485, 123] on span "Save" at bounding box center [491, 124] width 13 height 8
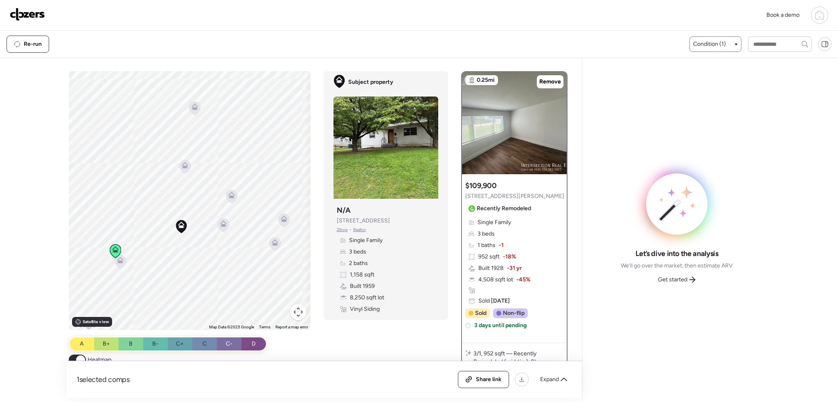
click at [123, 261] on icon at bounding box center [120, 262] width 11 height 14
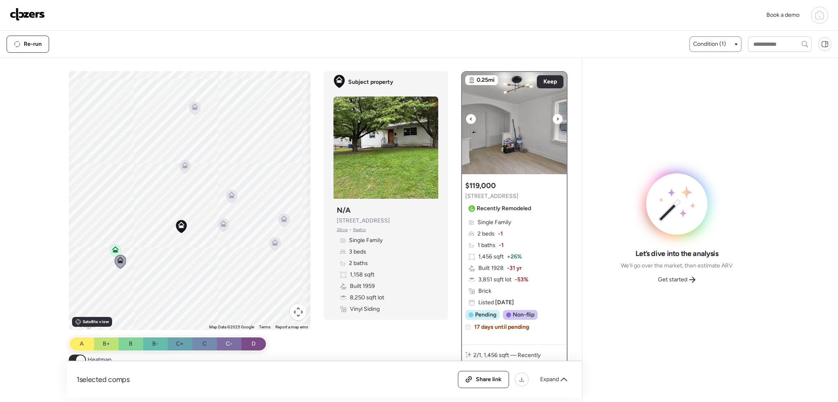
click at [556, 120] on icon at bounding box center [557, 119] width 3 height 10
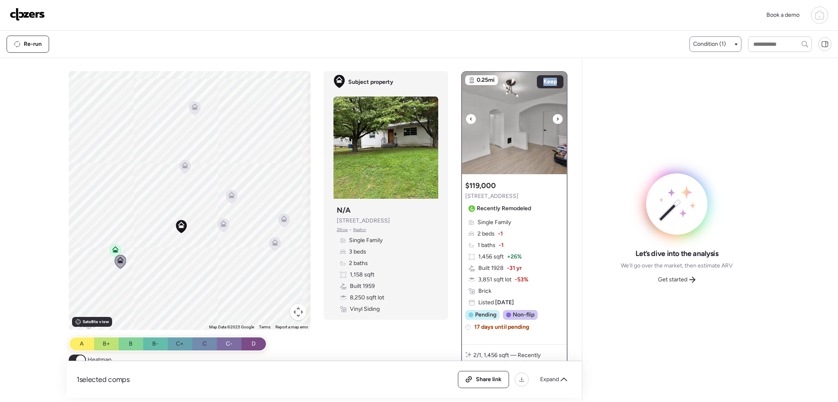
click at [556, 120] on icon at bounding box center [557, 119] width 3 height 10
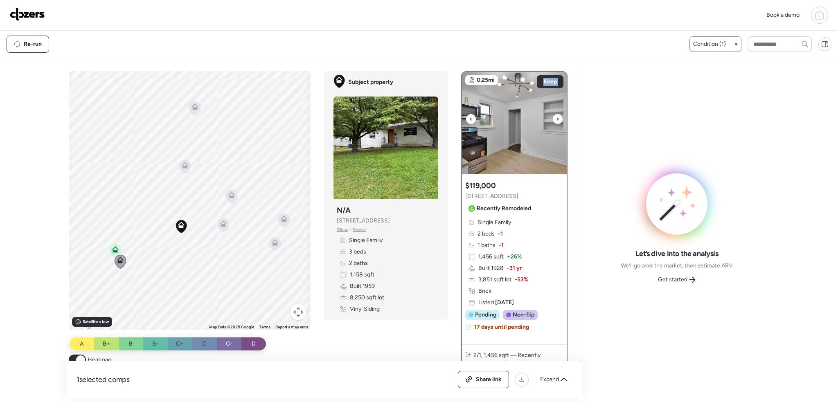
click at [556, 120] on icon at bounding box center [557, 119] width 3 height 10
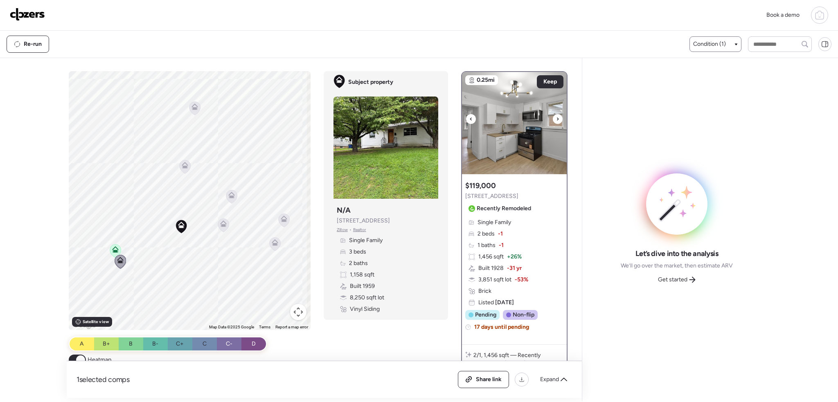
click at [556, 120] on icon at bounding box center [557, 119] width 3 height 10
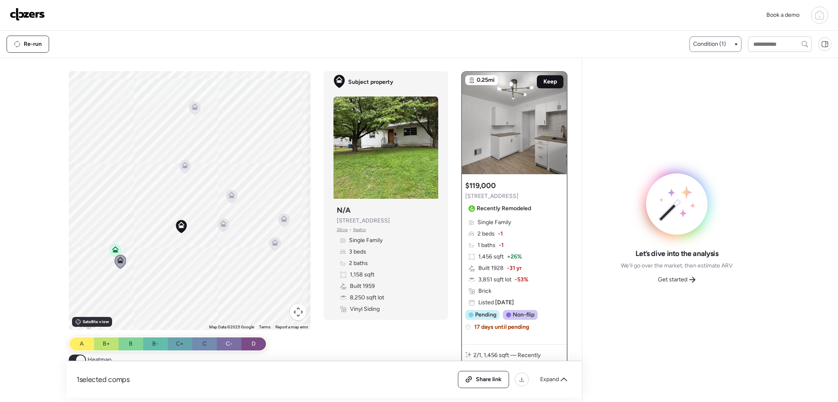
click at [546, 81] on span "Keep" at bounding box center [551, 82] width 14 height 8
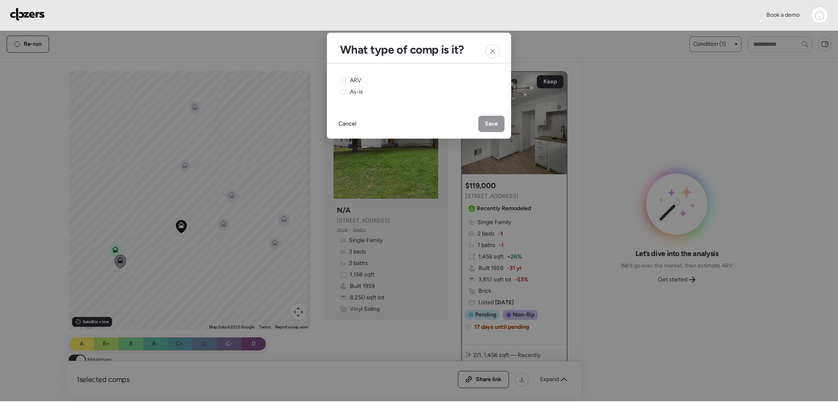
drag, startPoint x: 349, startPoint y: 75, endPoint x: 362, endPoint y: 79, distance: 13.3
click at [350, 75] on div "ARV As-is" at bounding box center [419, 86] width 184 height 46
click at [350, 81] on span "ARV" at bounding box center [355, 81] width 11 height 8
click at [504, 124] on div "Save" at bounding box center [492, 124] width 26 height 16
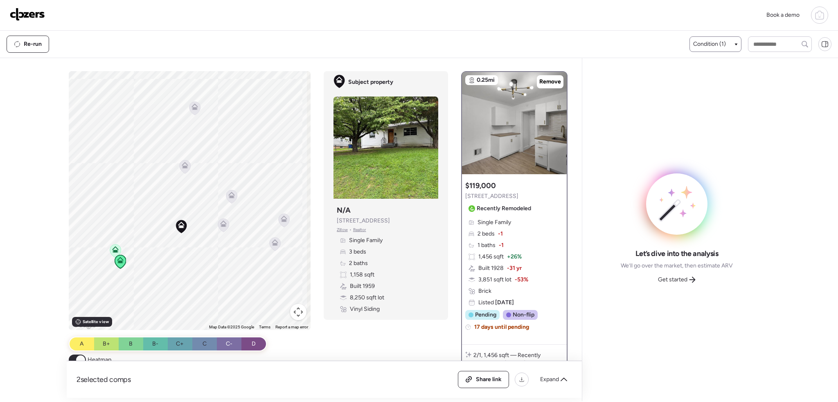
click at [181, 162] on icon at bounding box center [185, 167] width 11 height 14
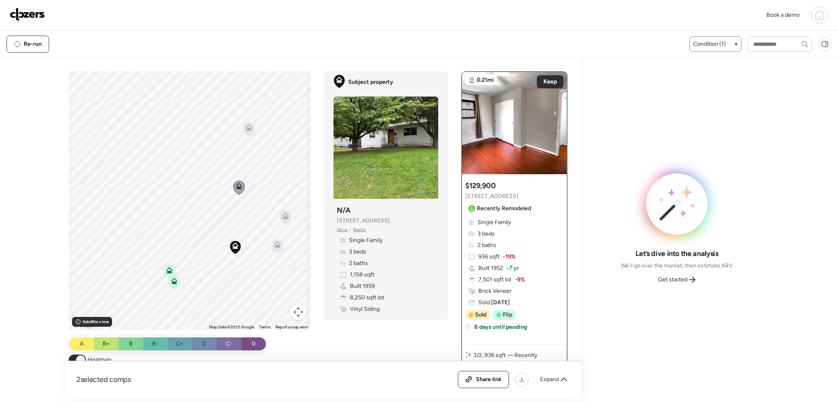
drag, startPoint x: 146, startPoint y: 271, endPoint x: 207, endPoint y: 293, distance: 64.9
click at [207, 293] on div "To activate drag with keyboard, press Alt + Enter. Once in keyboard drag state,…" at bounding box center [190, 200] width 242 height 259
drag, startPoint x: 235, startPoint y: 274, endPoint x: 214, endPoint y: 244, distance: 35.9
click at [214, 244] on div "To activate drag with keyboard, press Alt + Enter. Once in keyboard drag state,…" at bounding box center [190, 200] width 242 height 259
click at [553, 80] on div "Keep" at bounding box center [550, 81] width 27 height 13
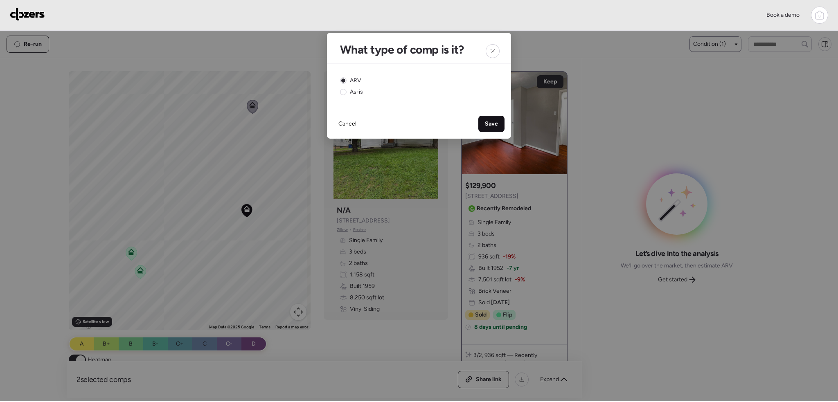
click at [493, 127] on span "Save" at bounding box center [491, 124] width 13 height 8
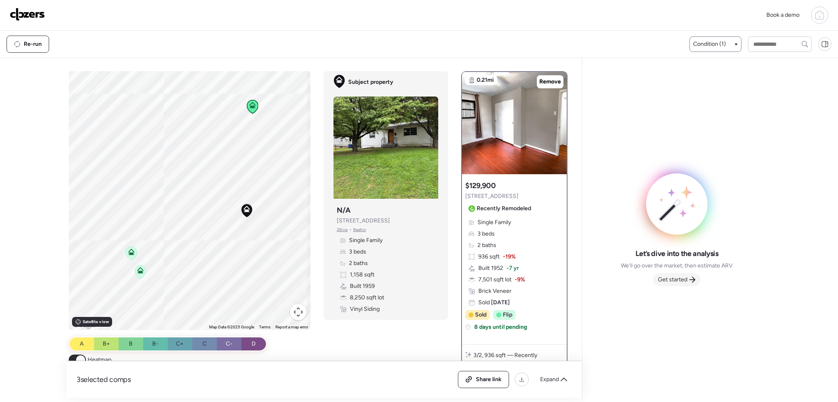
click at [680, 280] on span "Get started" at bounding box center [672, 280] width 29 height 8
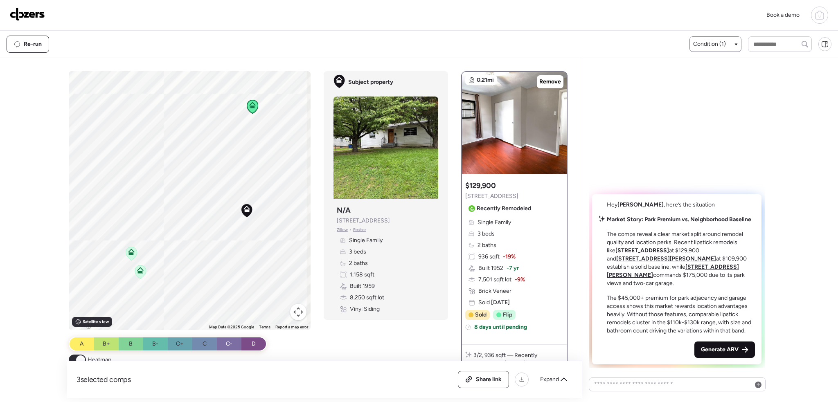
click at [714, 350] on span "Generate ARV" at bounding box center [720, 350] width 38 height 8
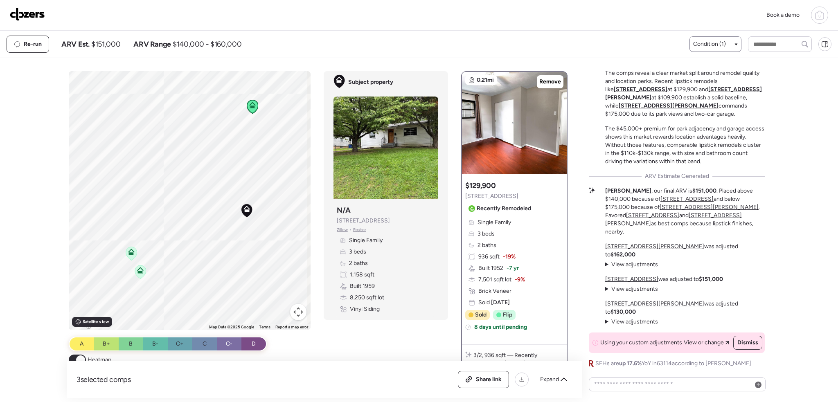
click at [714, 47] on span "Condition (1)" at bounding box center [709, 44] width 33 height 8
click at [698, 93] on div "Well-Maintained – Contemporary" at bounding box center [742, 94] width 102 height 23
click at [209, 189] on div at bounding box center [419, 178] width 838 height 402
click at [208, 194] on icon at bounding box center [210, 192] width 11 height 14
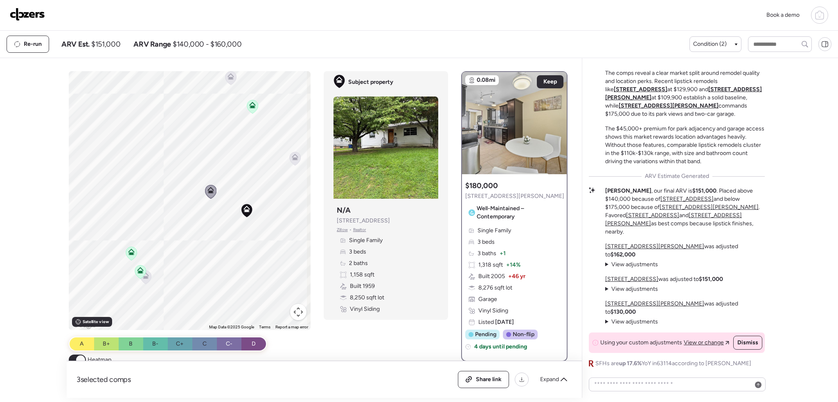
click at [146, 278] on icon at bounding box center [145, 277] width 5 height 2
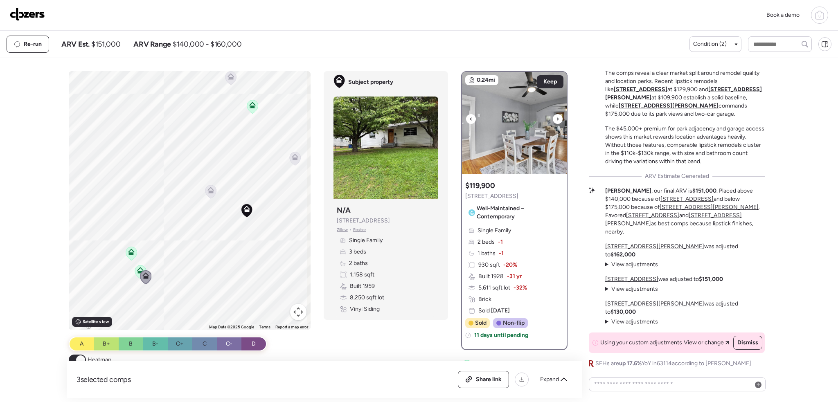
click at [557, 120] on icon at bounding box center [558, 118] width 2 height 3
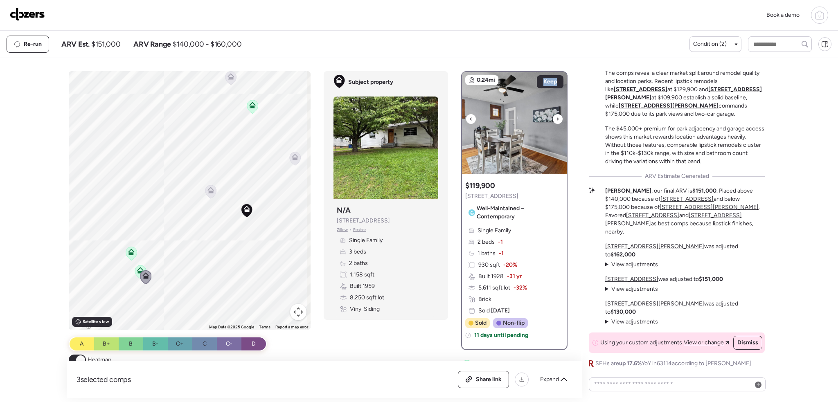
click at [557, 120] on icon at bounding box center [558, 118] width 2 height 3
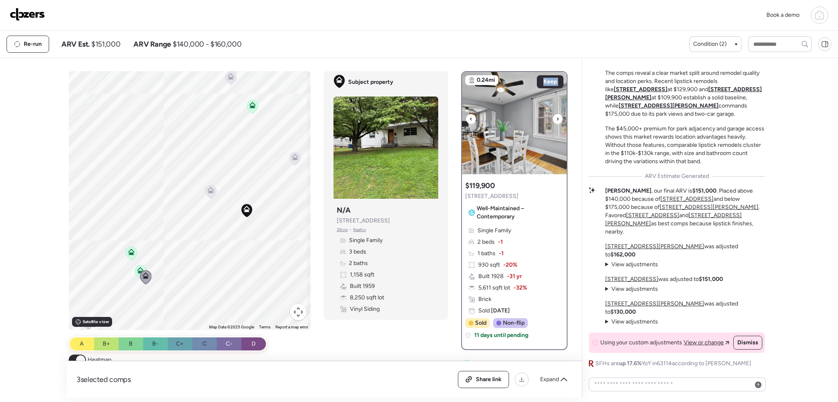
click at [557, 120] on icon at bounding box center [558, 118] width 2 height 3
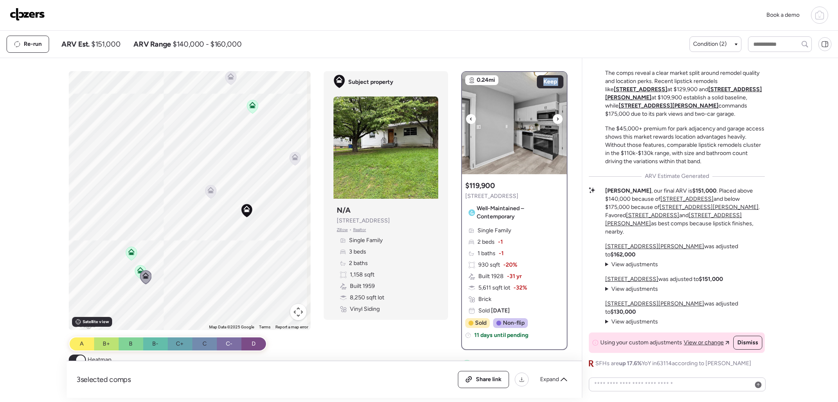
click at [557, 120] on icon at bounding box center [558, 118] width 2 height 3
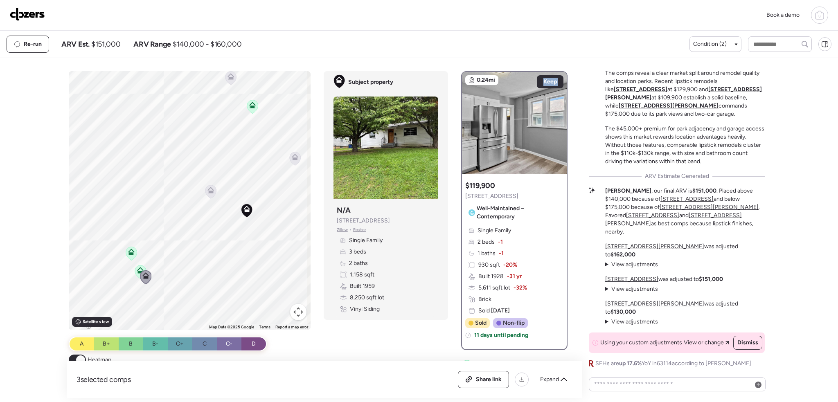
click at [251, 106] on icon at bounding box center [252, 105] width 7 height 7
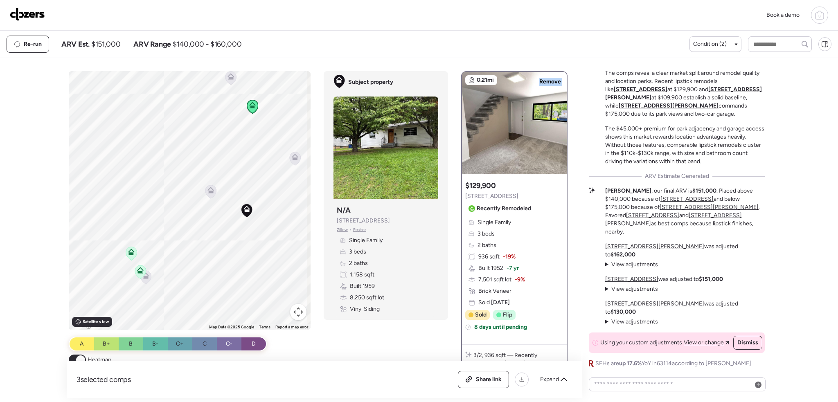
click at [145, 280] on icon at bounding box center [145, 278] width 11 height 14
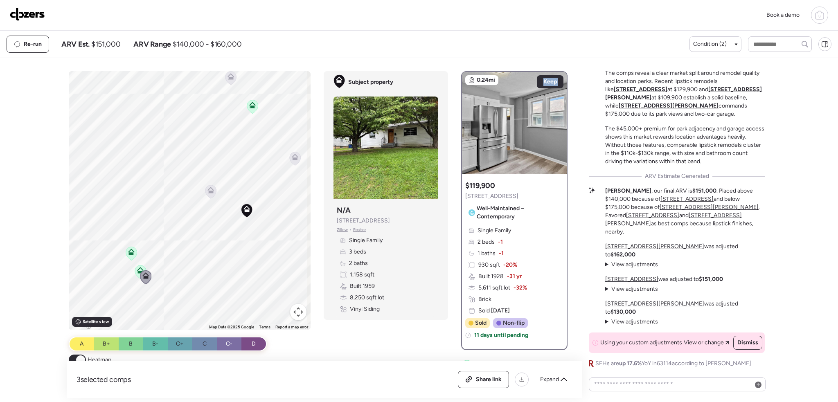
click at [137, 273] on icon at bounding box center [140, 270] width 7 height 7
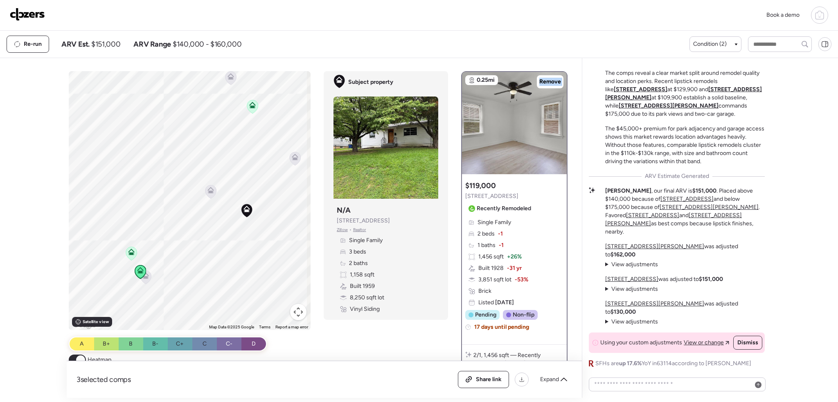
click at [129, 252] on icon at bounding box center [131, 252] width 7 height 7
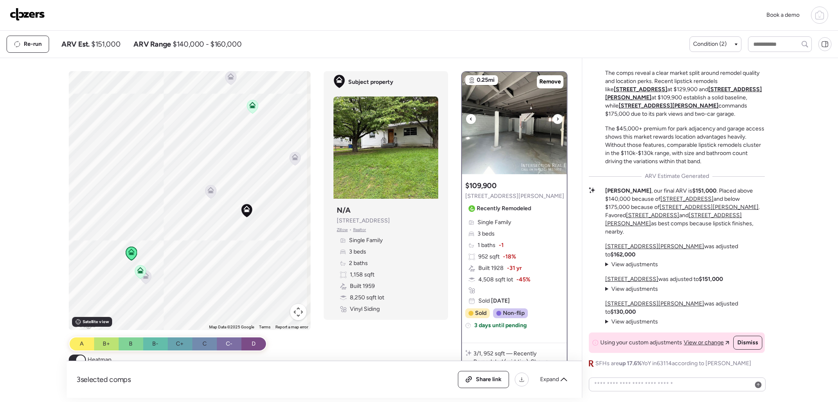
click at [466, 118] on div at bounding box center [471, 119] width 10 height 10
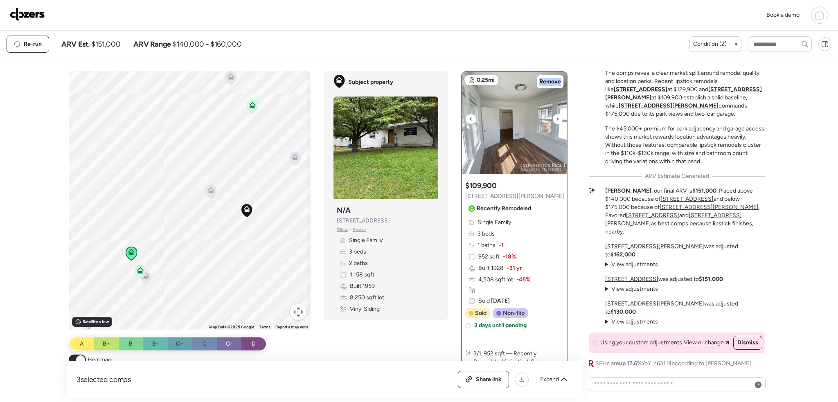
click at [466, 118] on div at bounding box center [471, 119] width 10 height 10
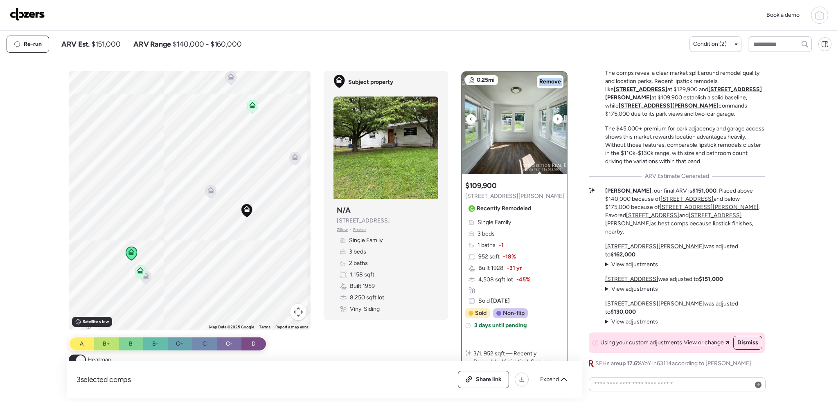
click at [466, 118] on div at bounding box center [471, 119] width 10 height 10
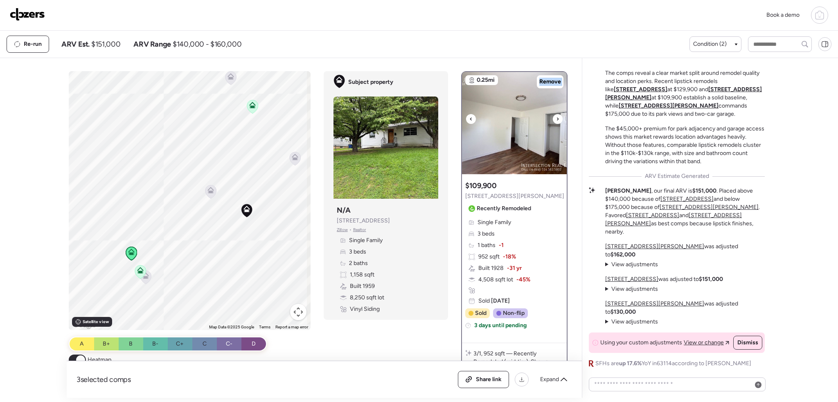
click at [466, 118] on div at bounding box center [471, 119] width 10 height 10
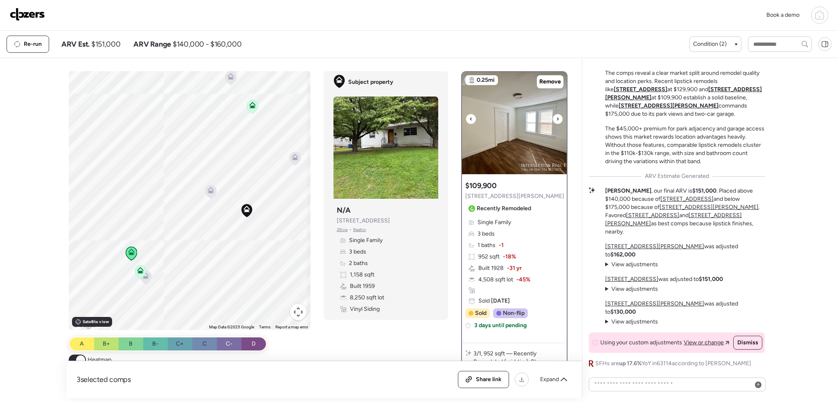
click at [470, 119] on icon at bounding box center [471, 119] width 3 height 10
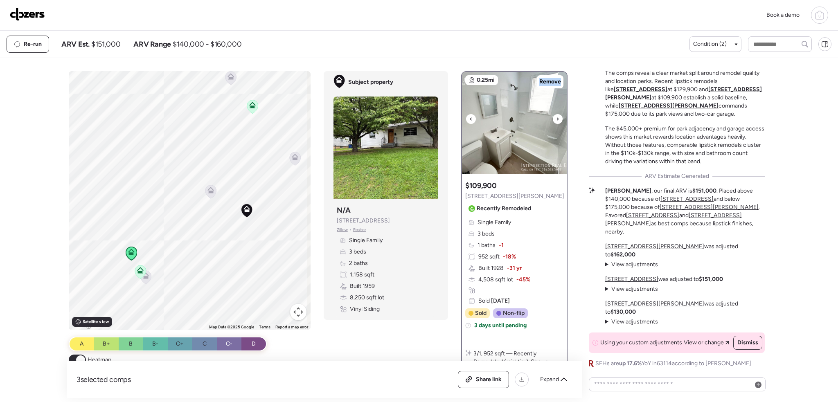
click at [470, 119] on icon at bounding box center [471, 119] width 3 height 10
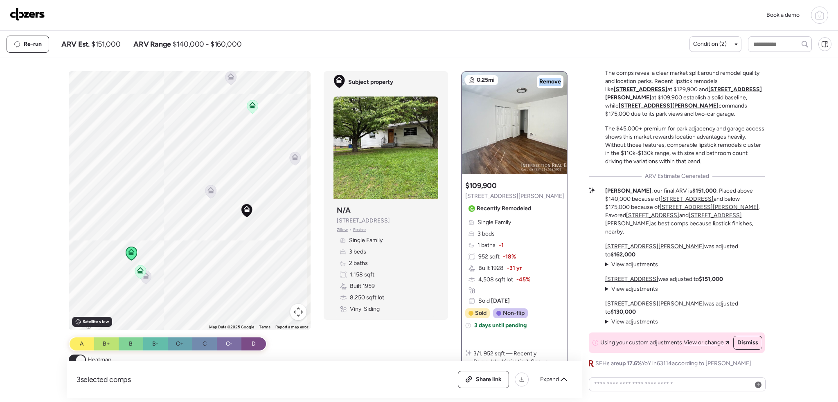
click at [251, 106] on icon at bounding box center [252, 107] width 5 height 2
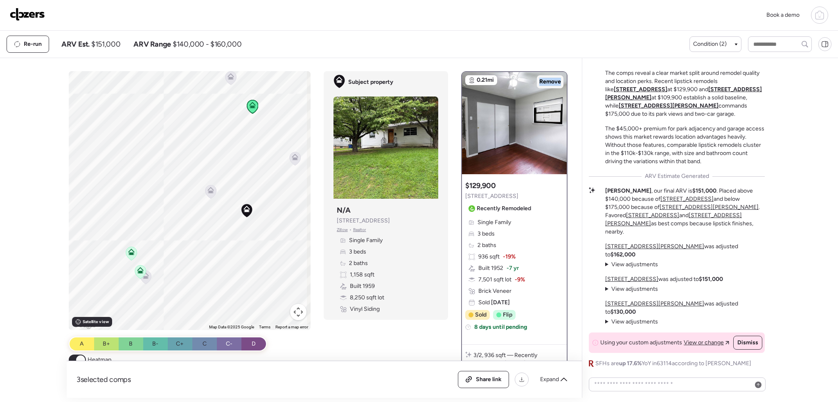
click at [544, 80] on span "Remove" at bounding box center [551, 82] width 22 height 8
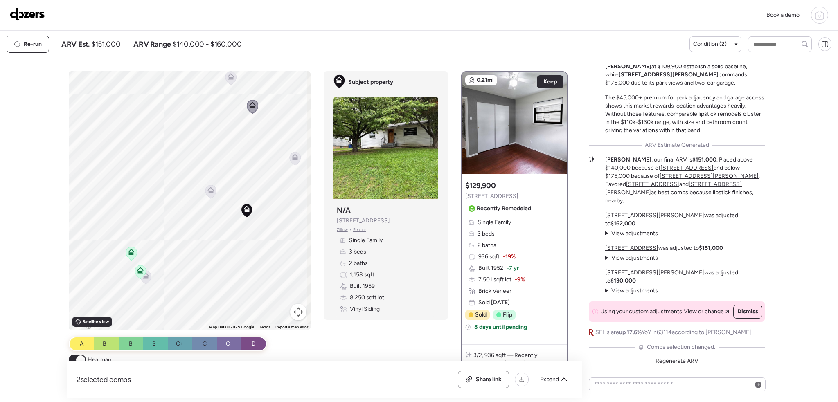
click at [146, 281] on icon at bounding box center [145, 278] width 11 height 14
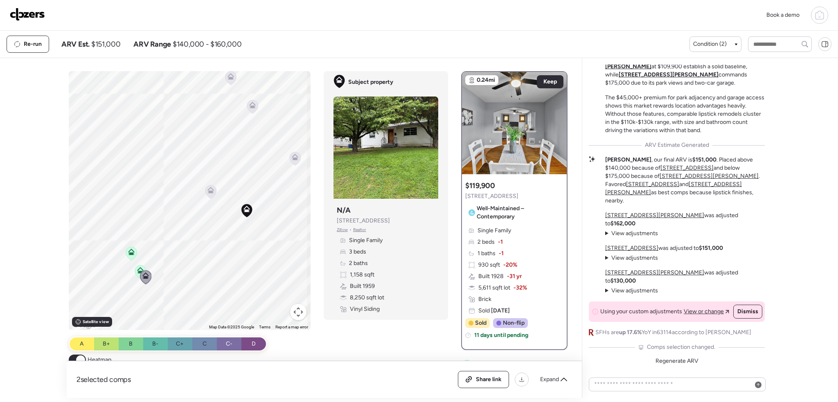
click at [226, 77] on icon at bounding box center [231, 78] width 11 height 14
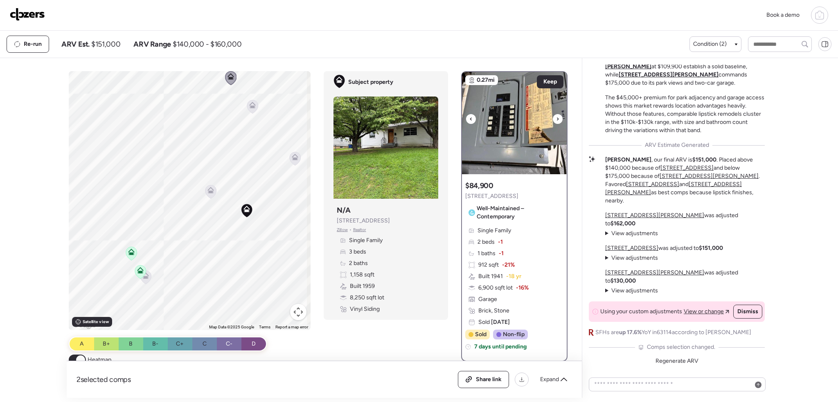
click at [556, 116] on icon at bounding box center [557, 119] width 3 height 10
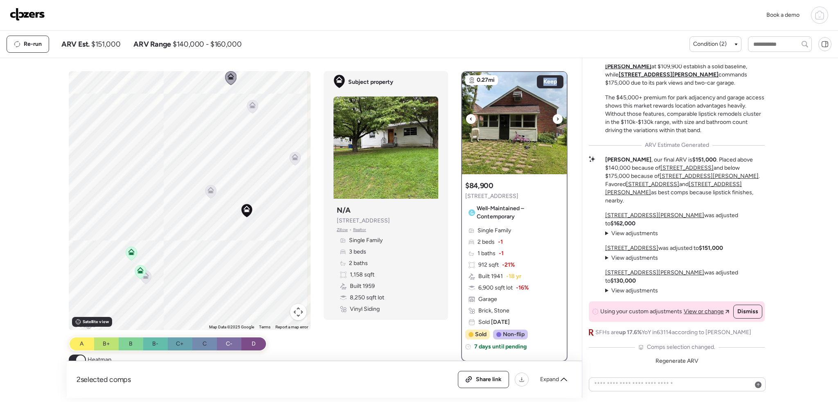
click at [556, 116] on icon at bounding box center [557, 119] width 3 height 10
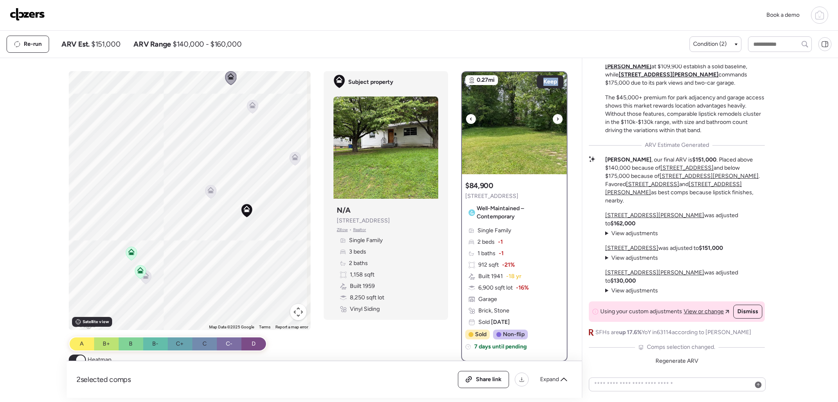
click at [556, 116] on icon at bounding box center [557, 119] width 3 height 10
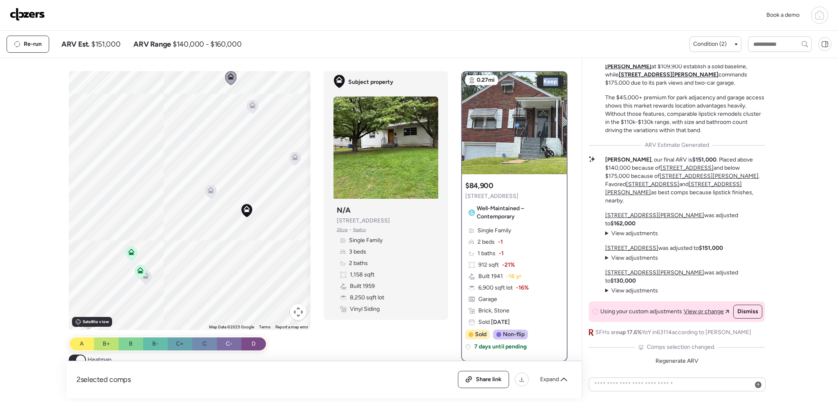
click at [147, 278] on icon at bounding box center [145, 278] width 11 height 14
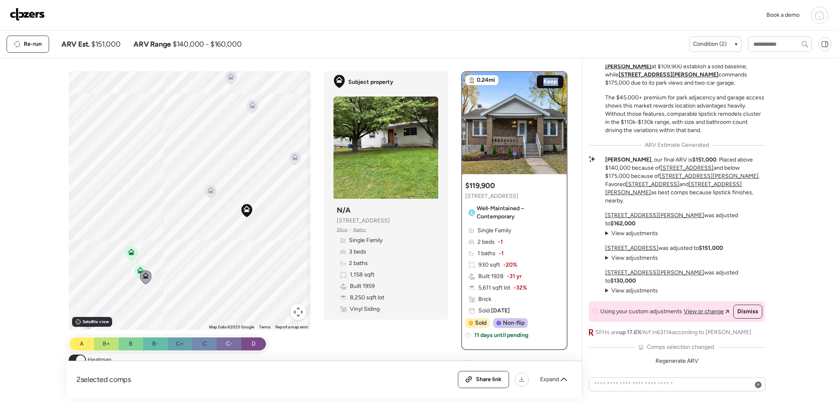
click at [551, 81] on span "Keep" at bounding box center [551, 82] width 14 height 8
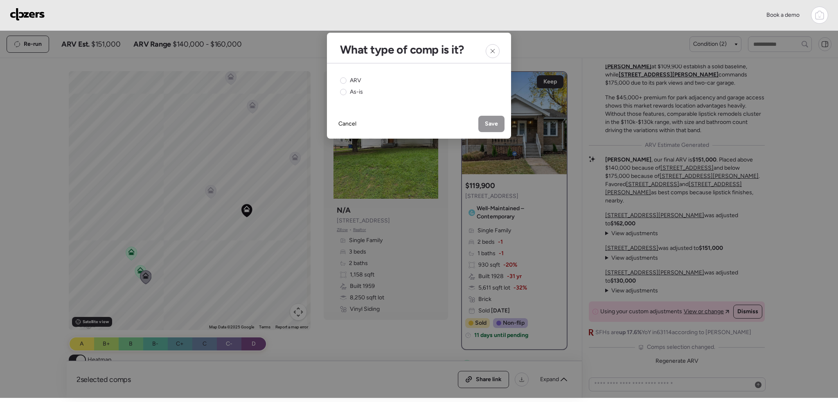
click at [353, 81] on span "ARV" at bounding box center [355, 81] width 11 height 8
drag, startPoint x: 493, startPoint y: 123, endPoint x: 580, endPoint y: 251, distance: 154.6
click at [494, 123] on span "Save" at bounding box center [491, 124] width 13 height 8
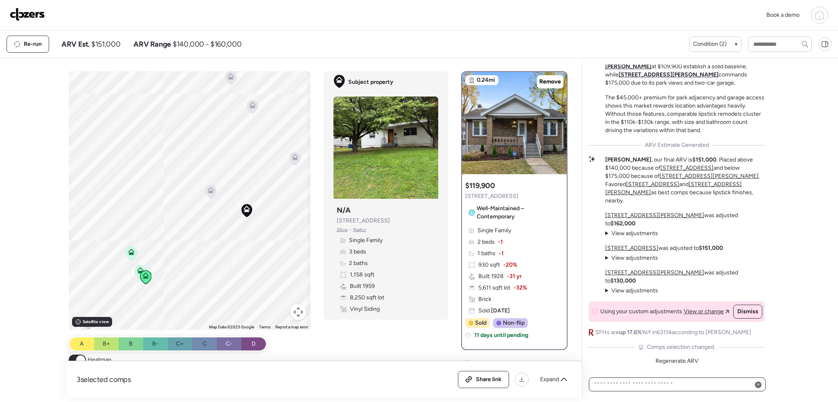
click at [627, 382] on textarea at bounding box center [677, 384] width 169 height 11
type textarea "**********"
